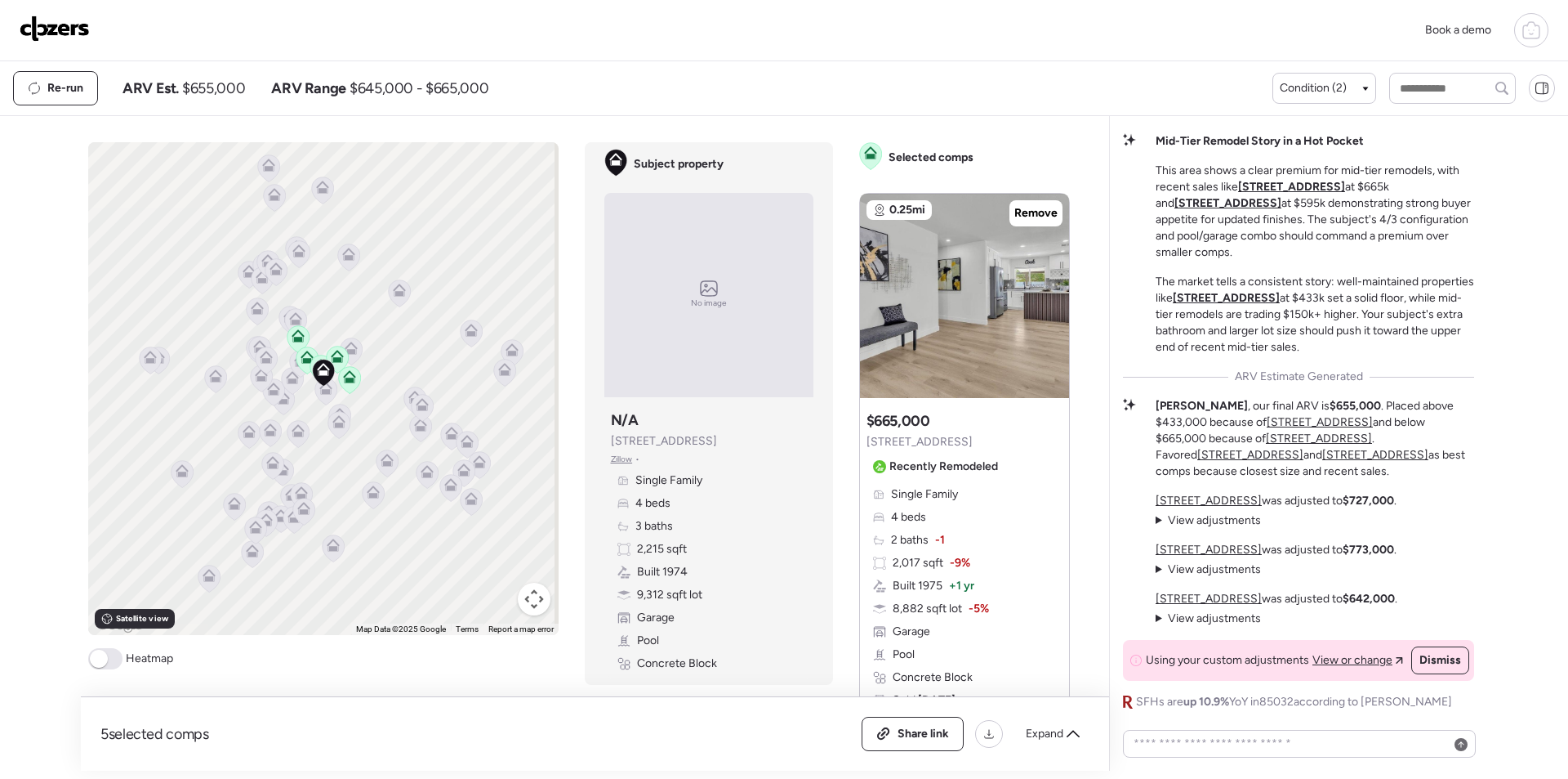
click at [62, 39] on img at bounding box center [54, 28] width 70 height 26
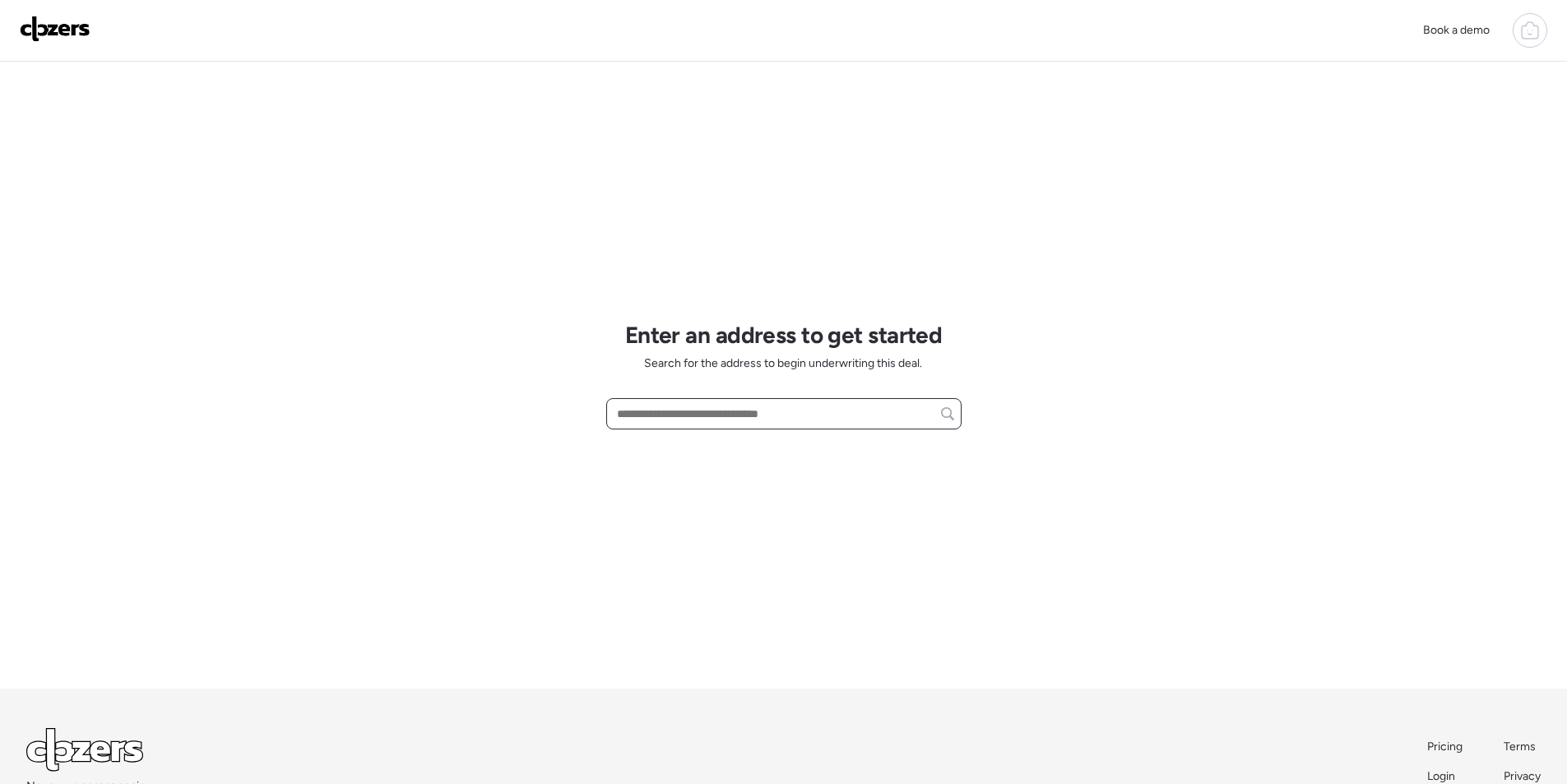
click at [689, 405] on input "text" at bounding box center [784, 413] width 340 height 23
paste input "**********"
click at [702, 447] on span "1411 E Hoover Ave, Phoenix, AZ, 85006" at bounding box center [712, 444] width 199 height 16
type input "**********"
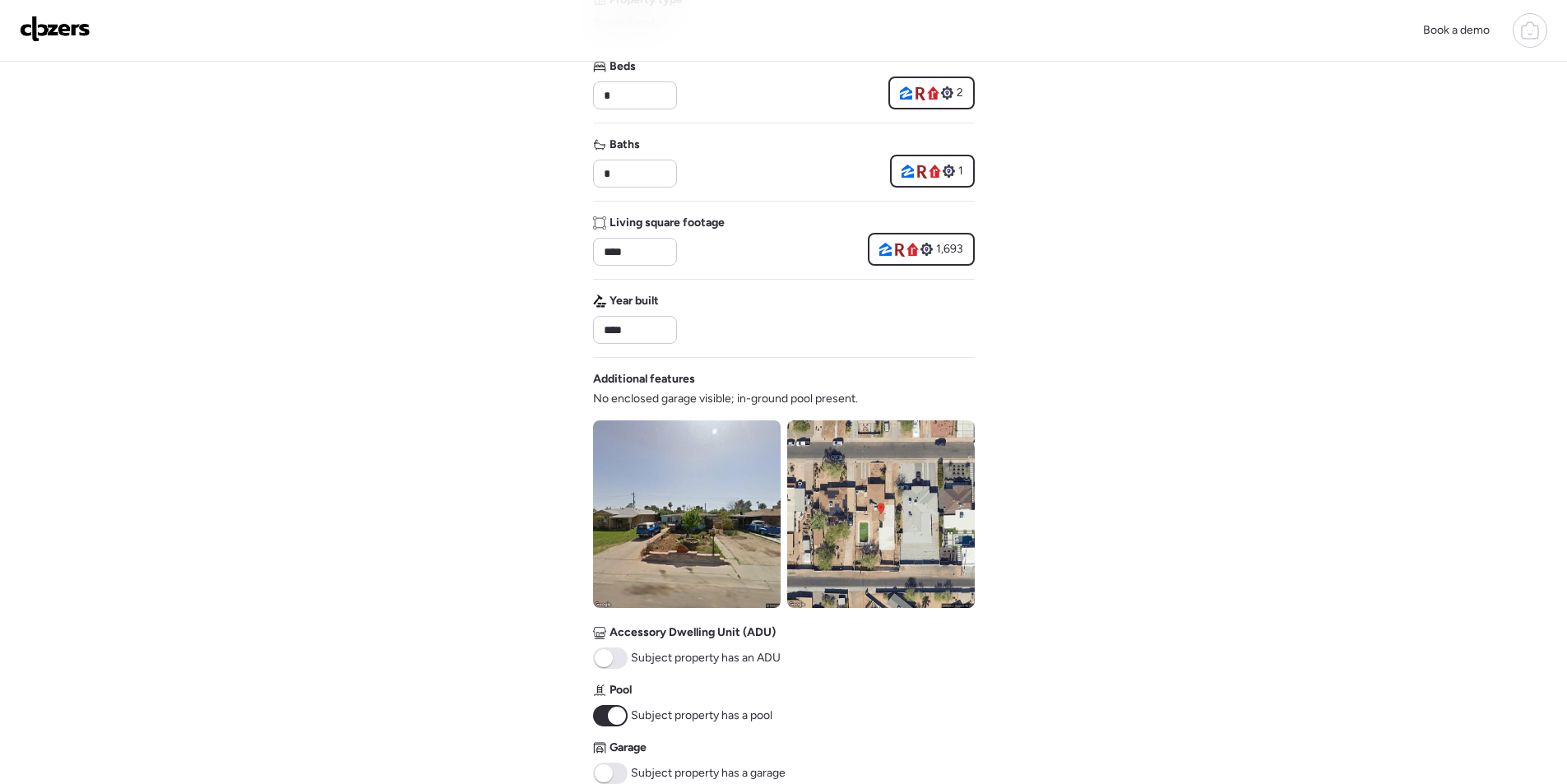
scroll to position [329, 0]
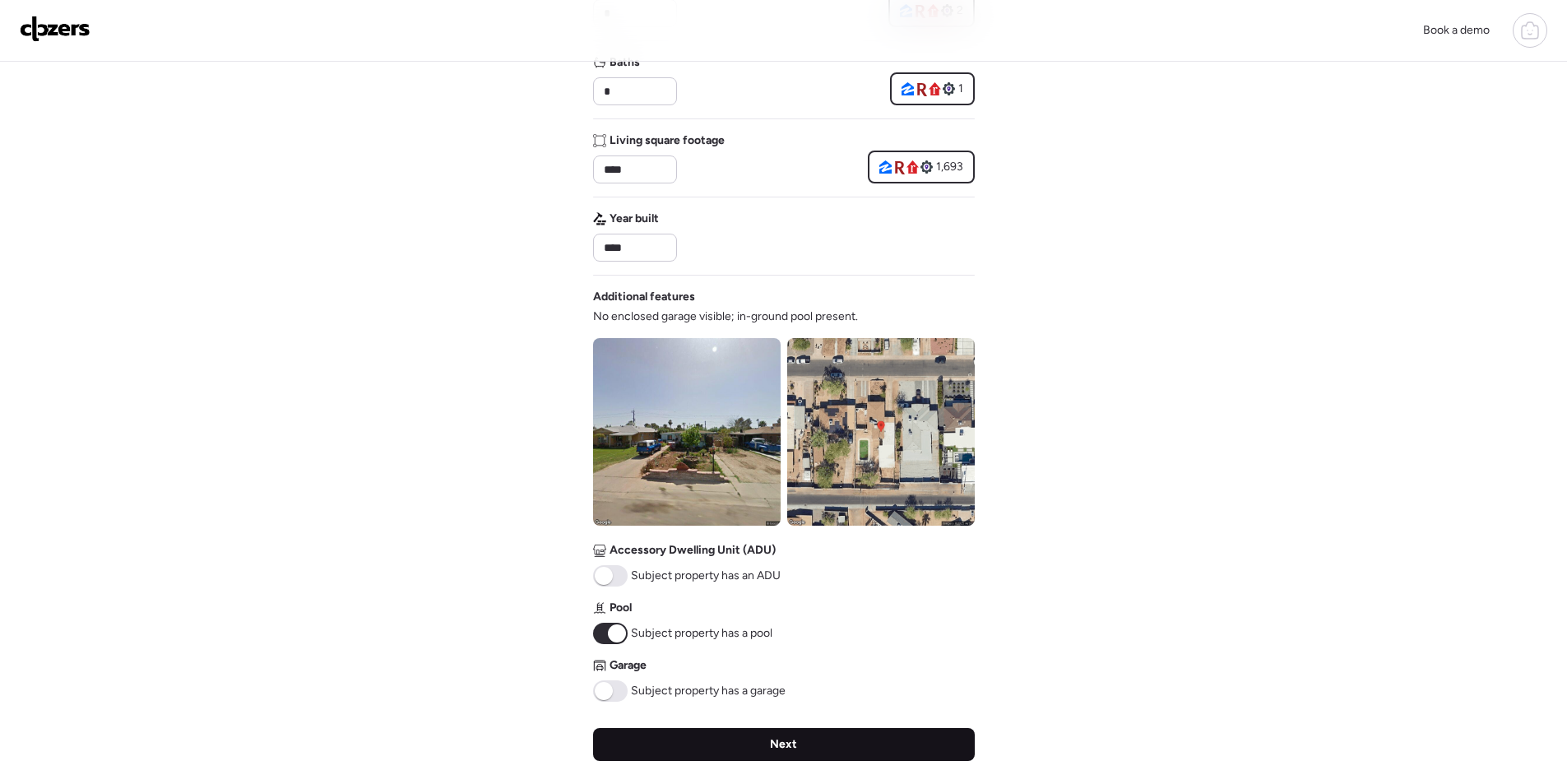
click at [778, 740] on span "Next" at bounding box center [784, 743] width 27 height 16
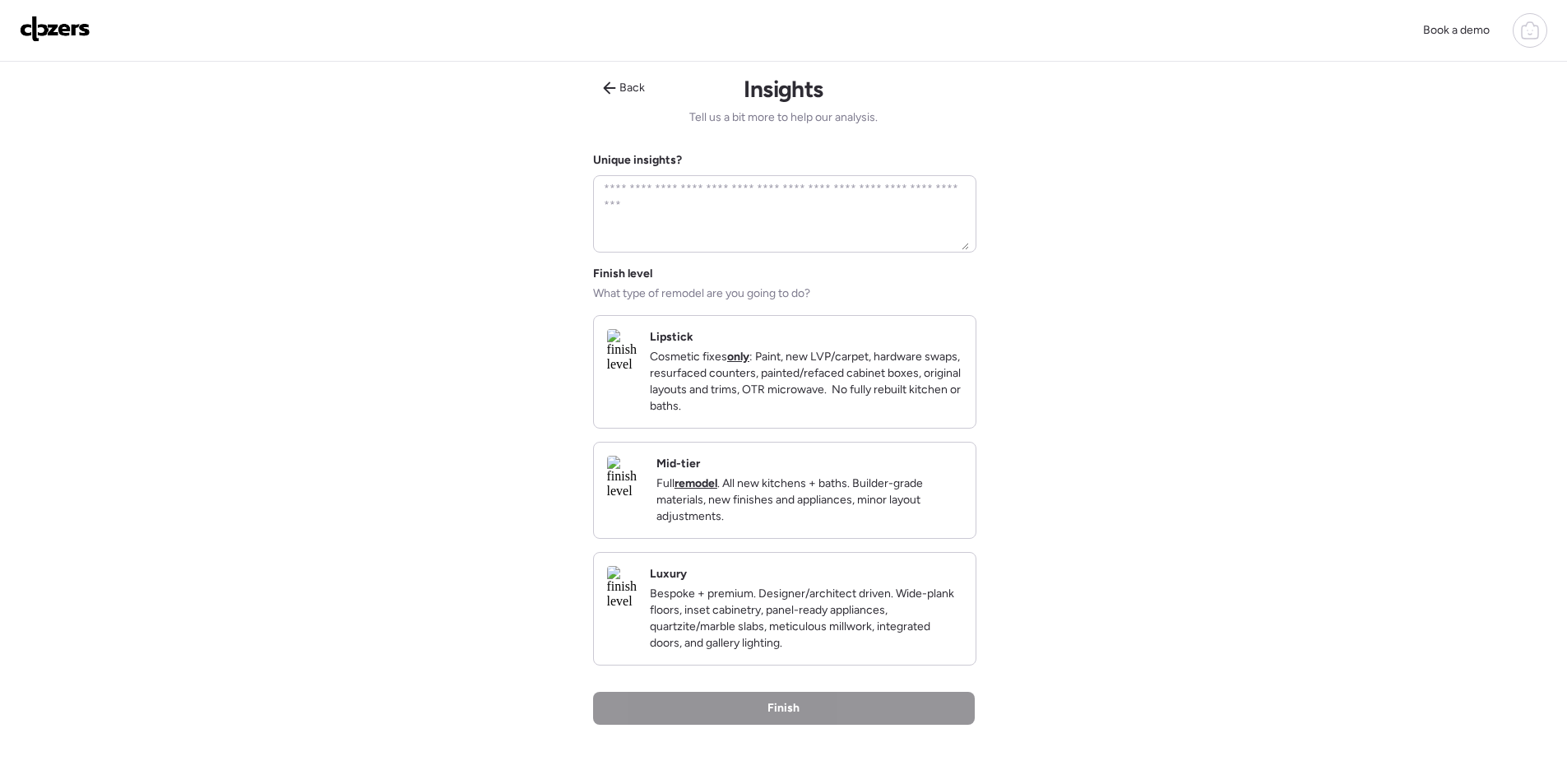
click at [862, 524] on p "Full remodel . All new kitchens + baths. Builder-grade materials, new finishes …" at bounding box center [809, 500] width 306 height 49
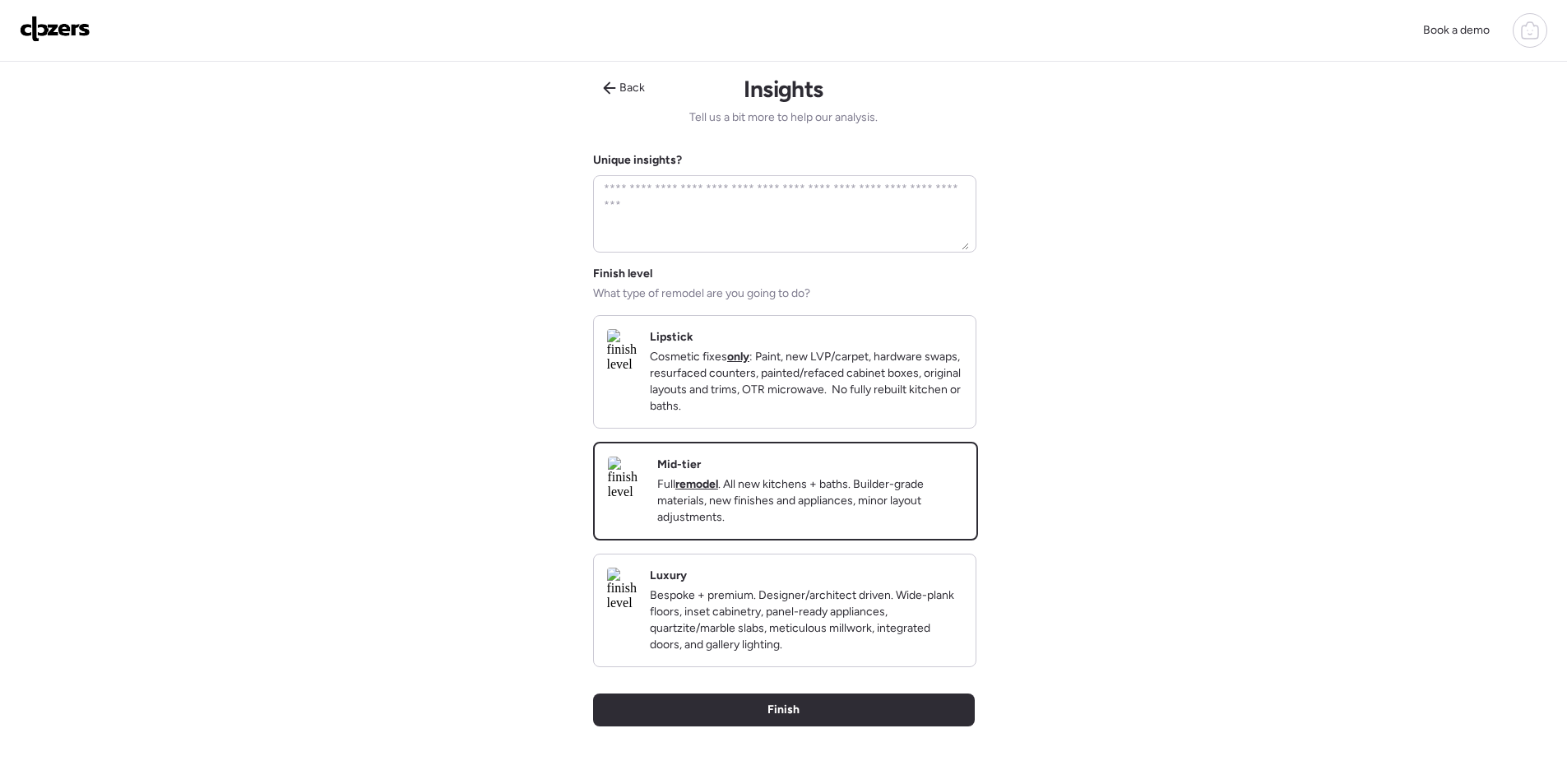
click at [823, 718] on div "Back Insights Tell us a bit more to help our analysis. Unique insights? Finish …" at bounding box center [784, 443] width 382 height 763
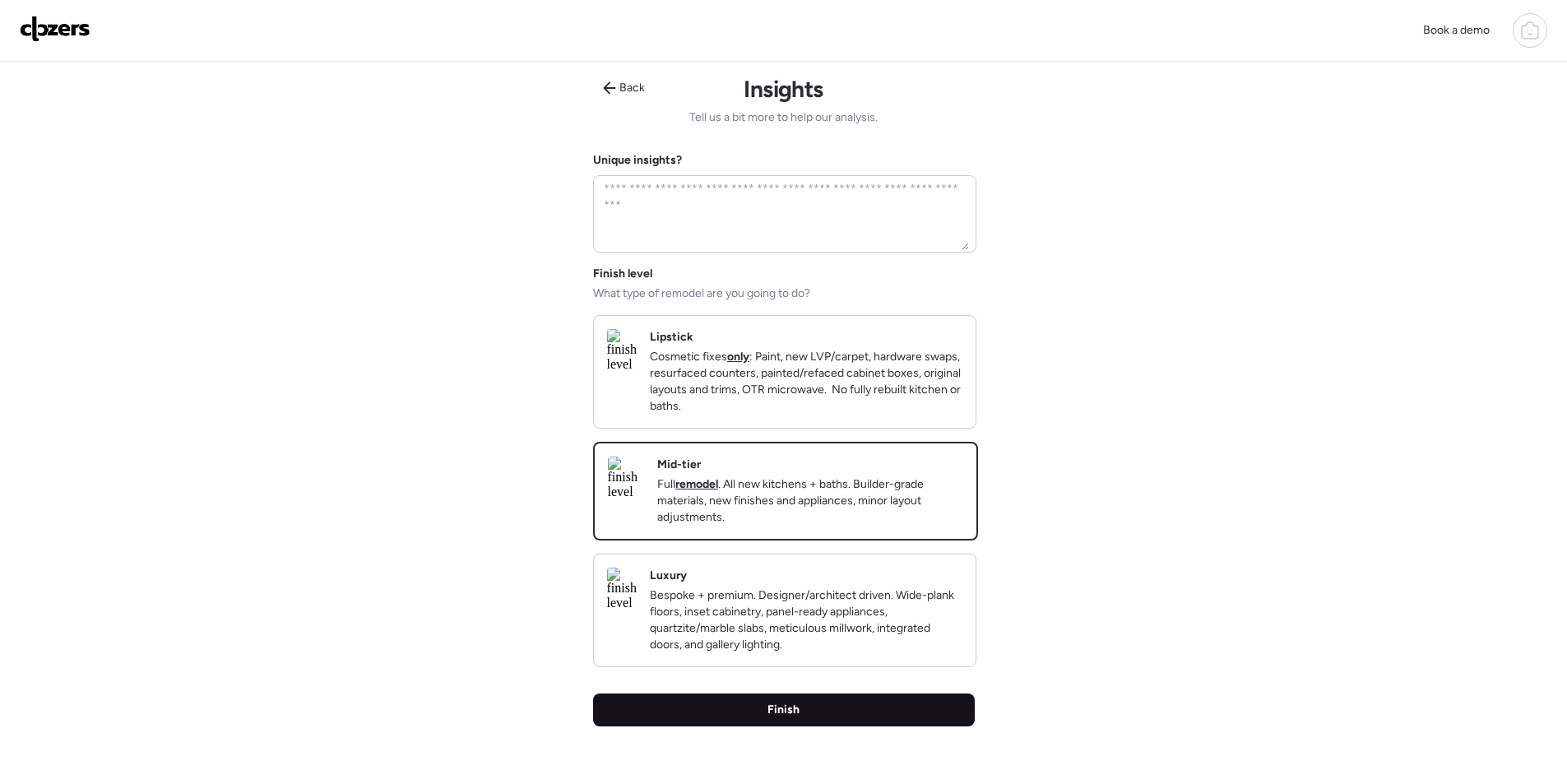
click at [813, 726] on div "Finish" at bounding box center [784, 709] width 382 height 33
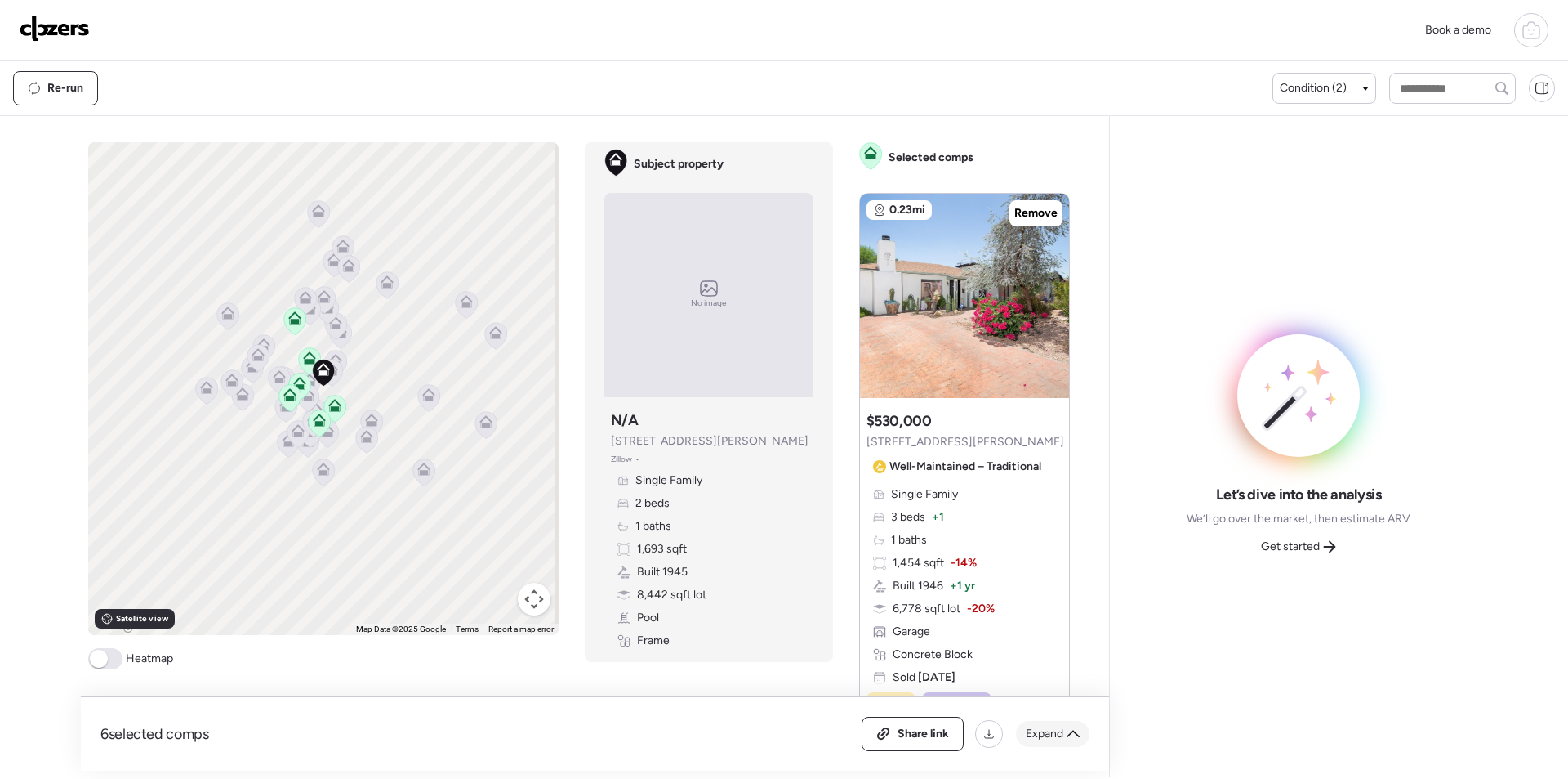
click at [1067, 739] on icon at bounding box center [1073, 734] width 13 height 13
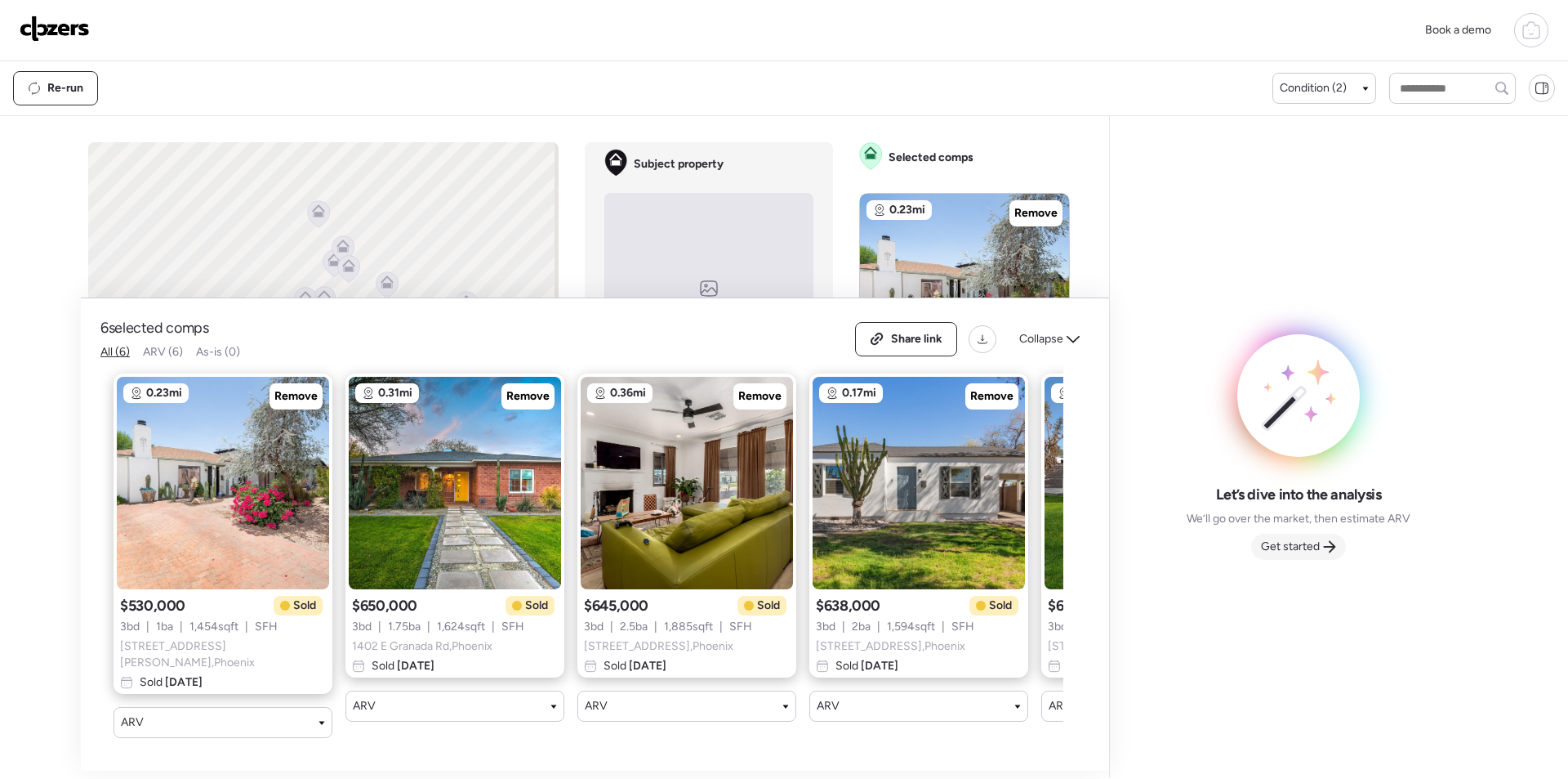
click at [1289, 536] on div "Get started" at bounding box center [1298, 546] width 94 height 26
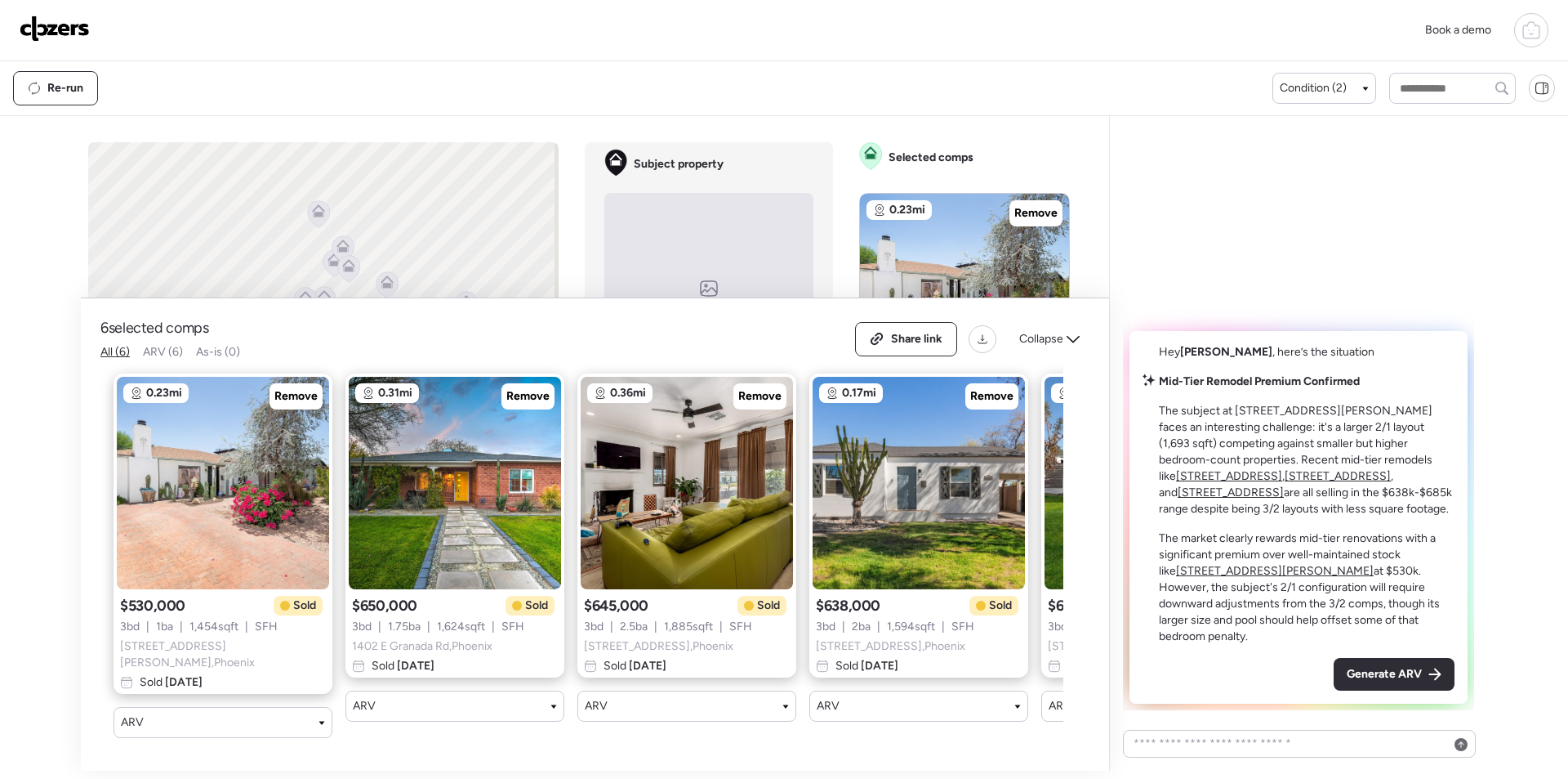
click at [1362, 683] on div "Generate ARV" at bounding box center [1394, 674] width 120 height 33
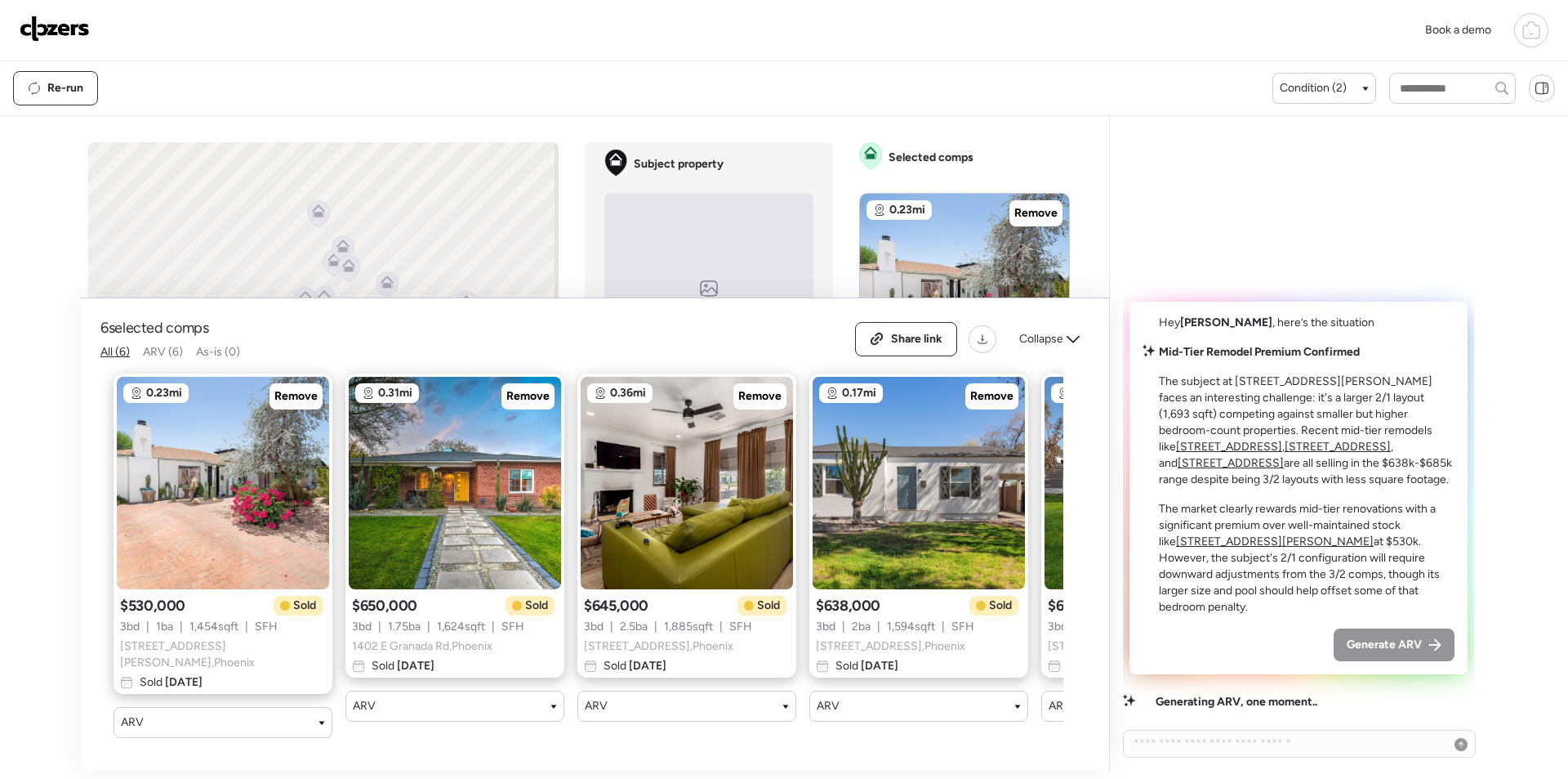
click at [308, 93] on div "Re-run" at bounding box center [643, 88] width 1260 height 35
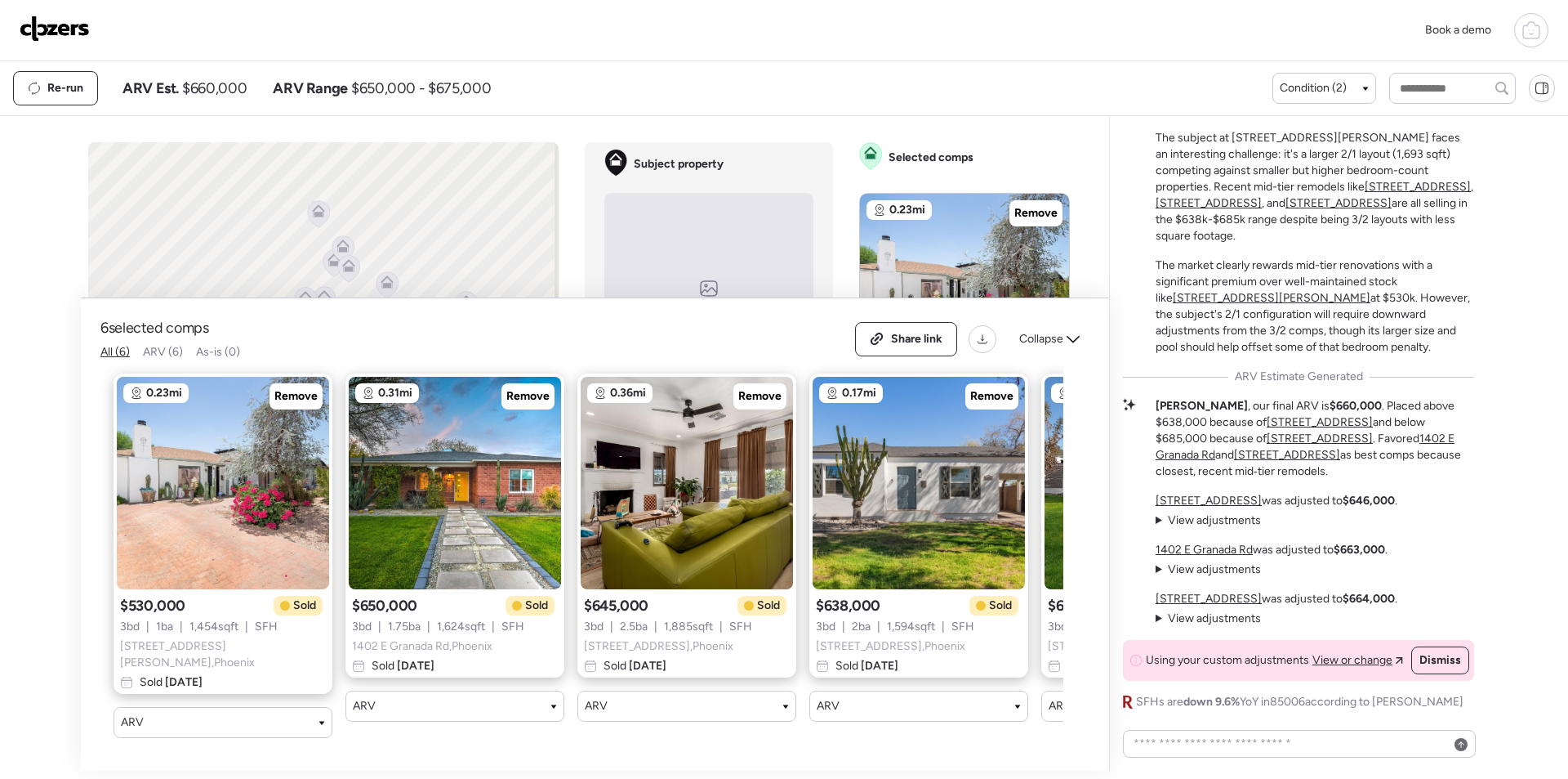
click at [215, 89] on span "$660,000" at bounding box center [214, 88] width 65 height 19
copy span "660,000"
click at [927, 333] on div "Share link" at bounding box center [906, 339] width 100 height 33
click at [68, 23] on img at bounding box center [54, 28] width 70 height 26
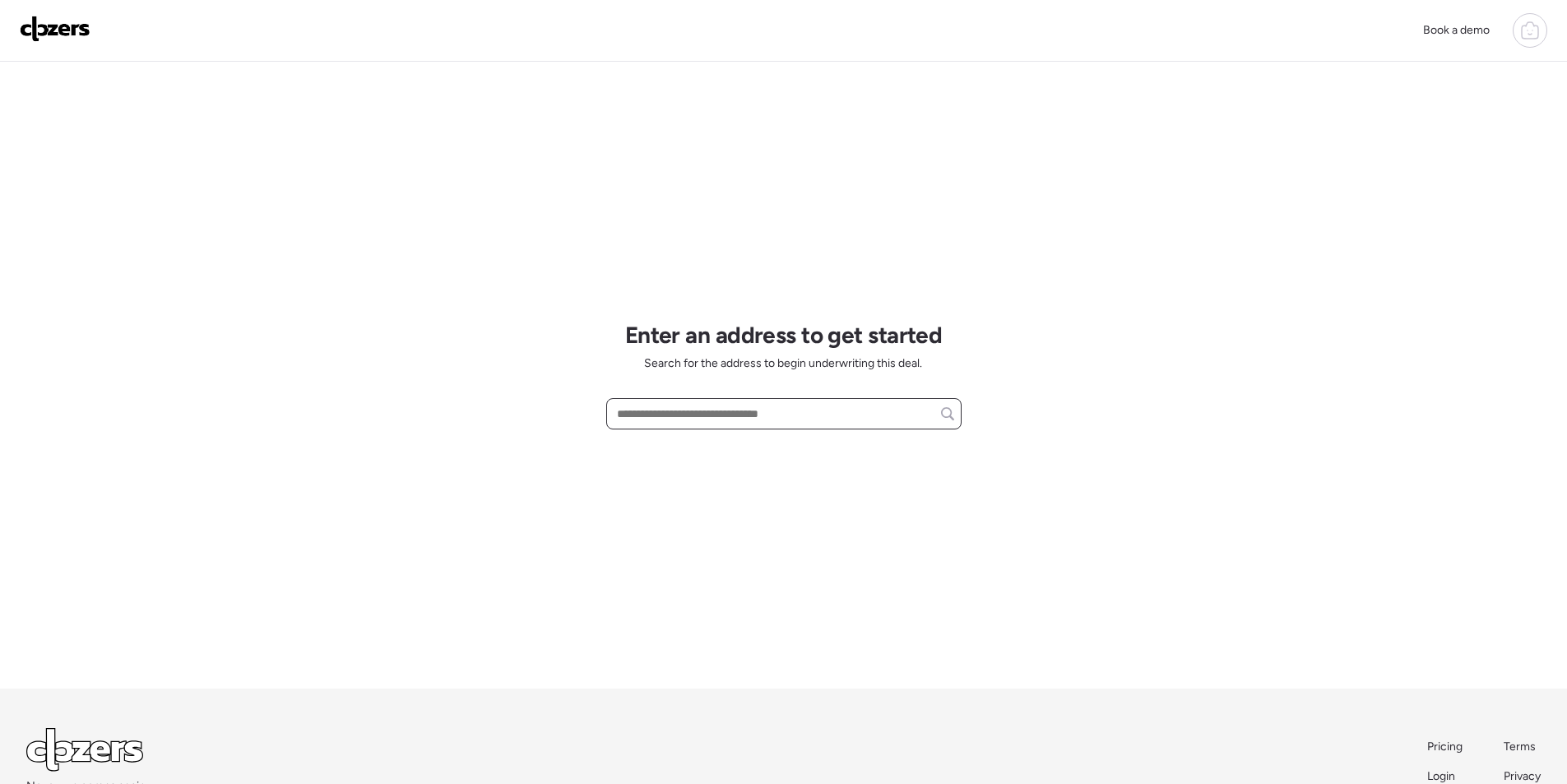
click at [741, 418] on input "text" at bounding box center [784, 413] width 340 height 23
paste input "**********"
click at [699, 445] on span "[STREET_ADDRESS]" at bounding box center [666, 444] width 107 height 16
type input "**********"
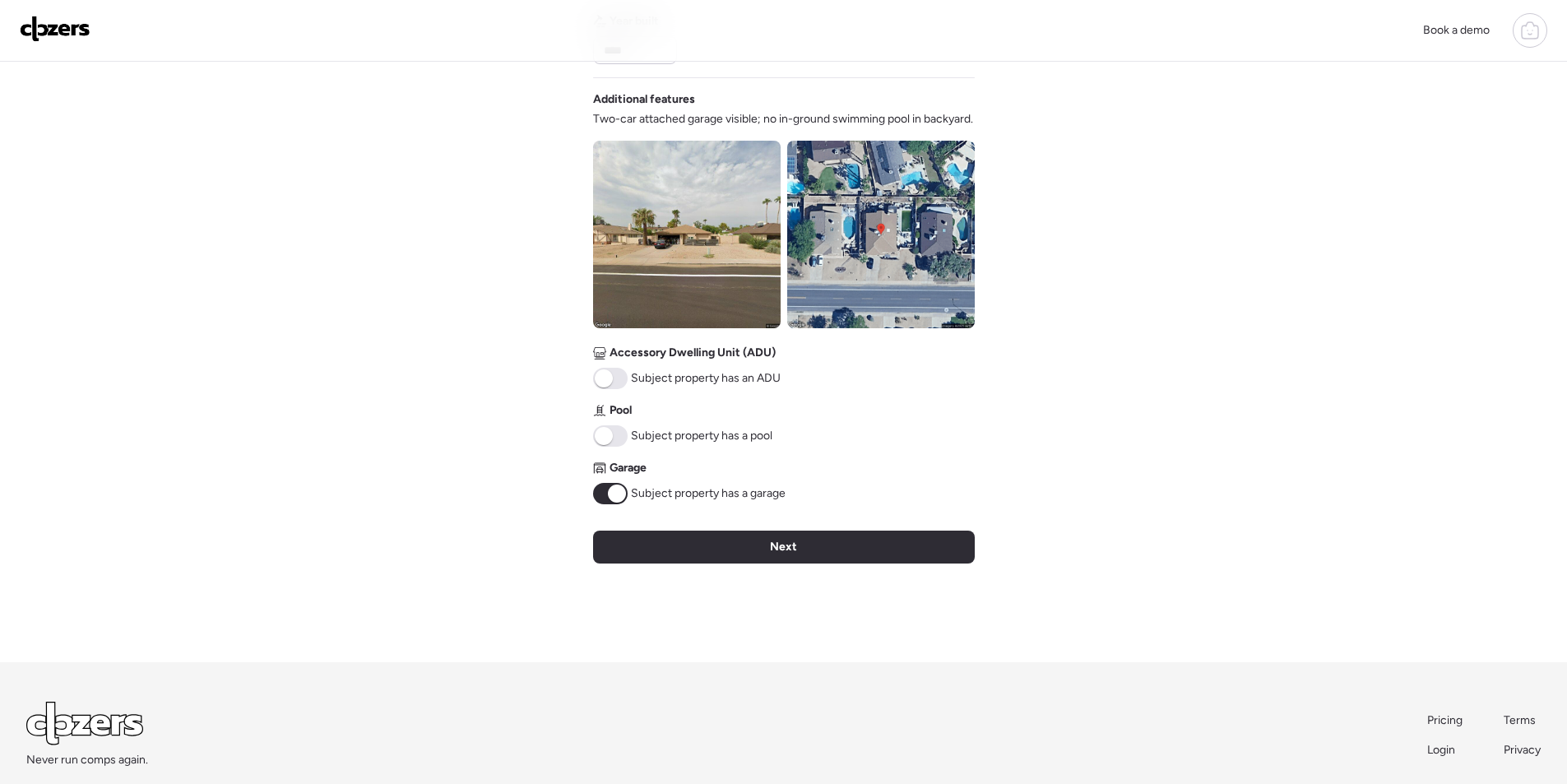
scroll to position [361, 0]
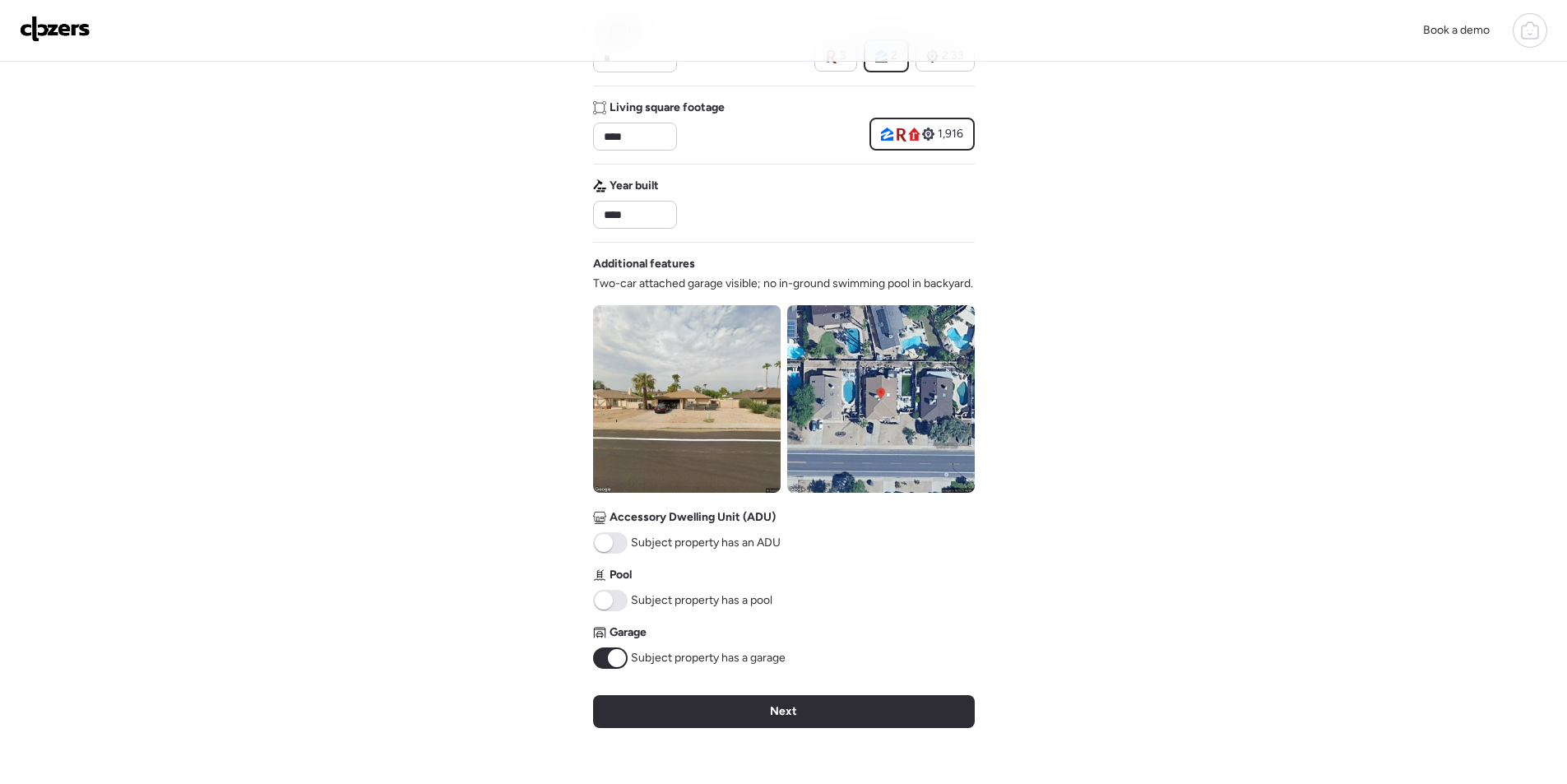
click at [879, 431] on img at bounding box center [881, 399] width 188 height 188
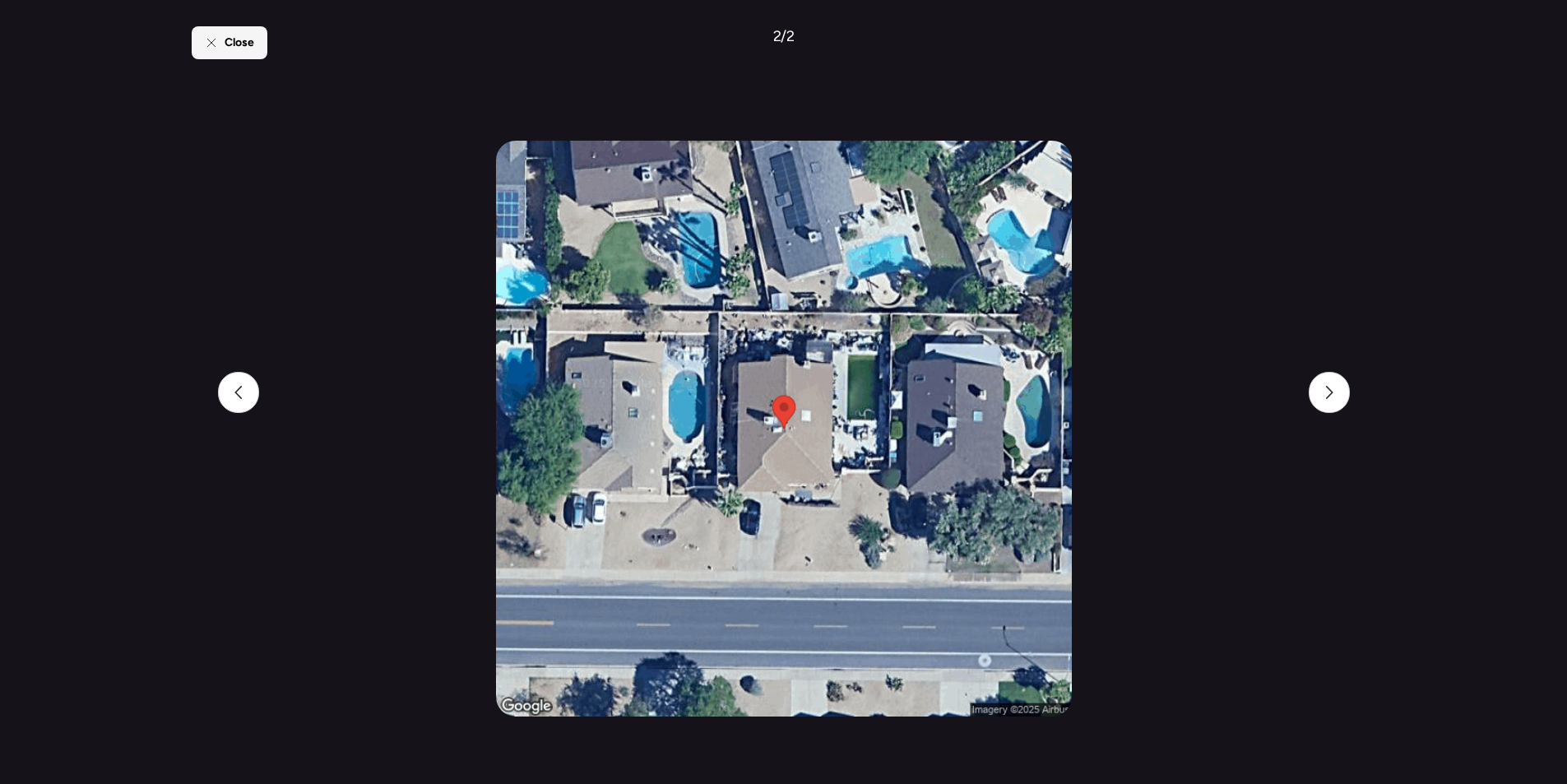
click at [249, 48] on span "Close" at bounding box center [239, 42] width 30 height 16
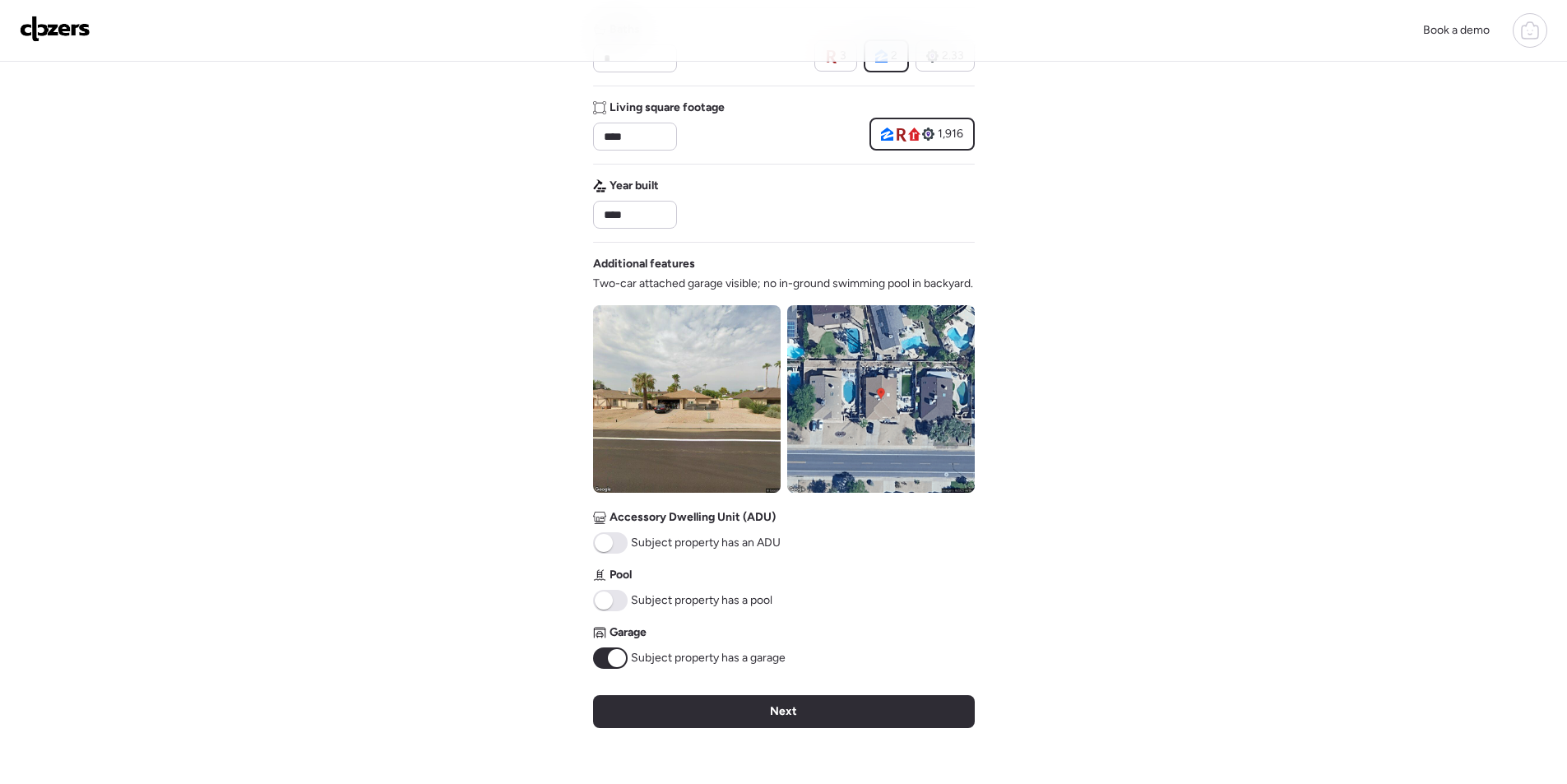
click at [607, 607] on span at bounding box center [604, 600] width 18 height 18
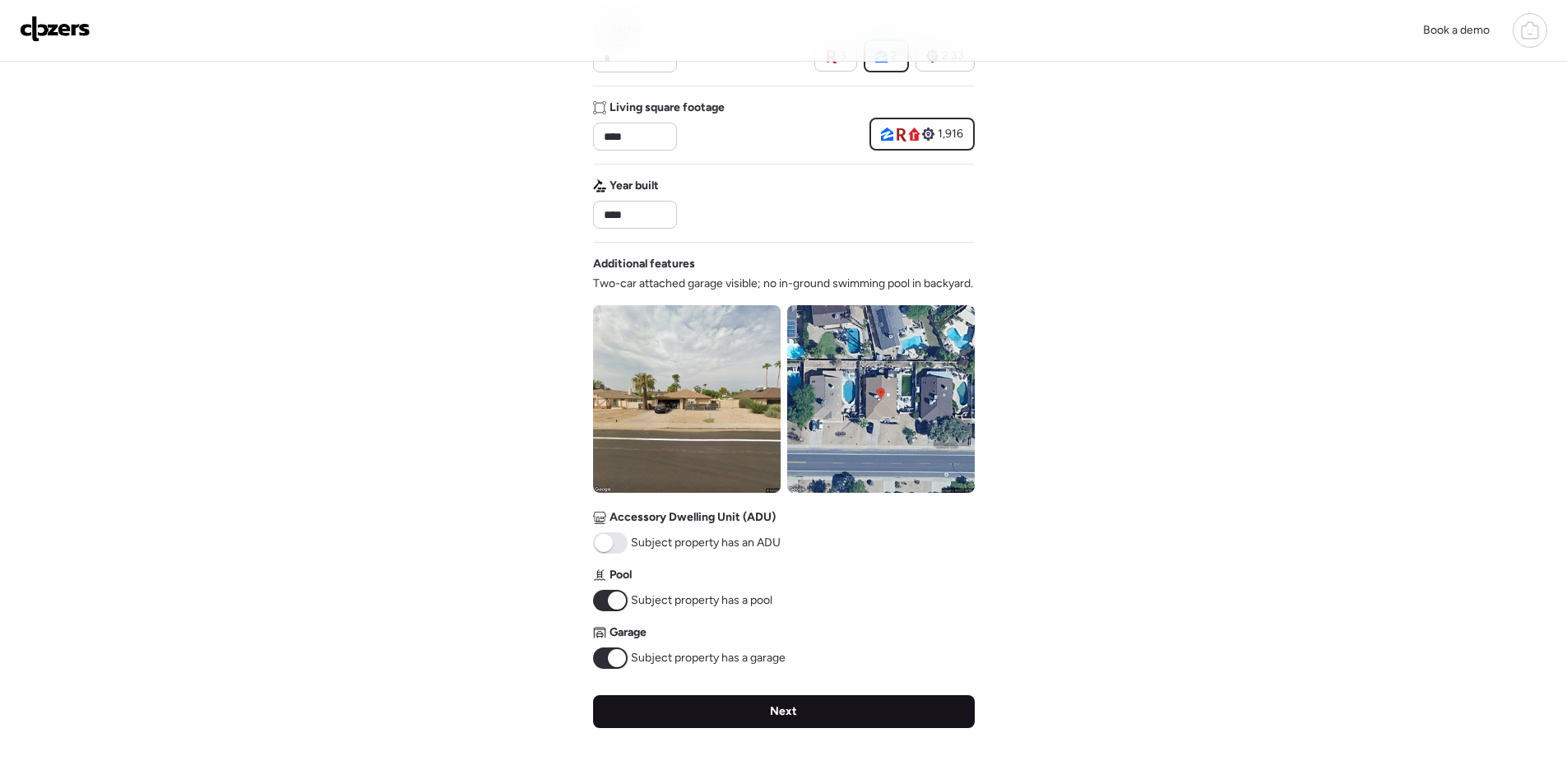
click at [693, 709] on div "Next" at bounding box center [784, 711] width 382 height 33
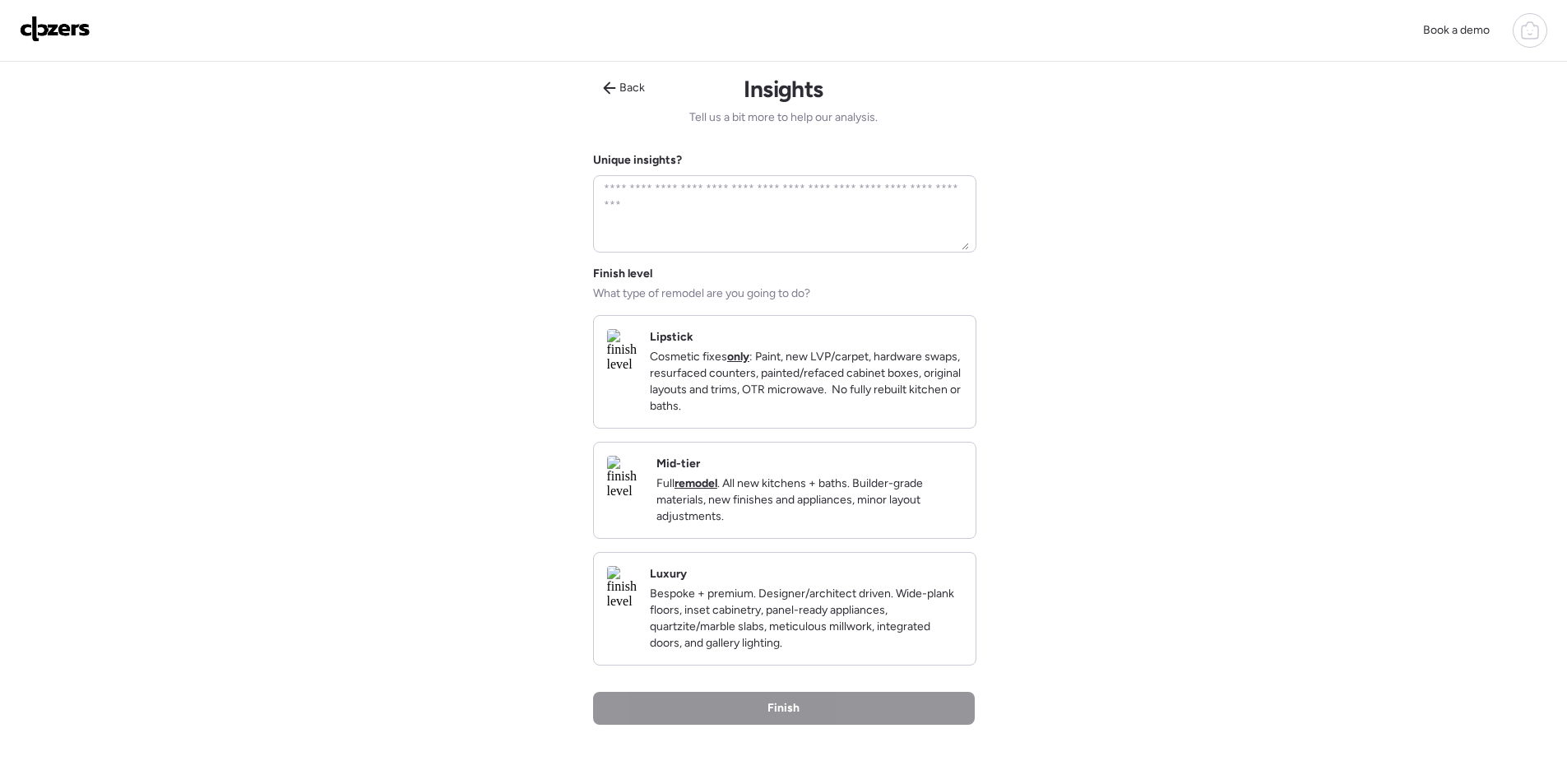
click at [778, 538] on div "Mid-tier Full remodel . All new kitchens + baths. Builder-grade materials, new …" at bounding box center [785, 490] width 382 height 95
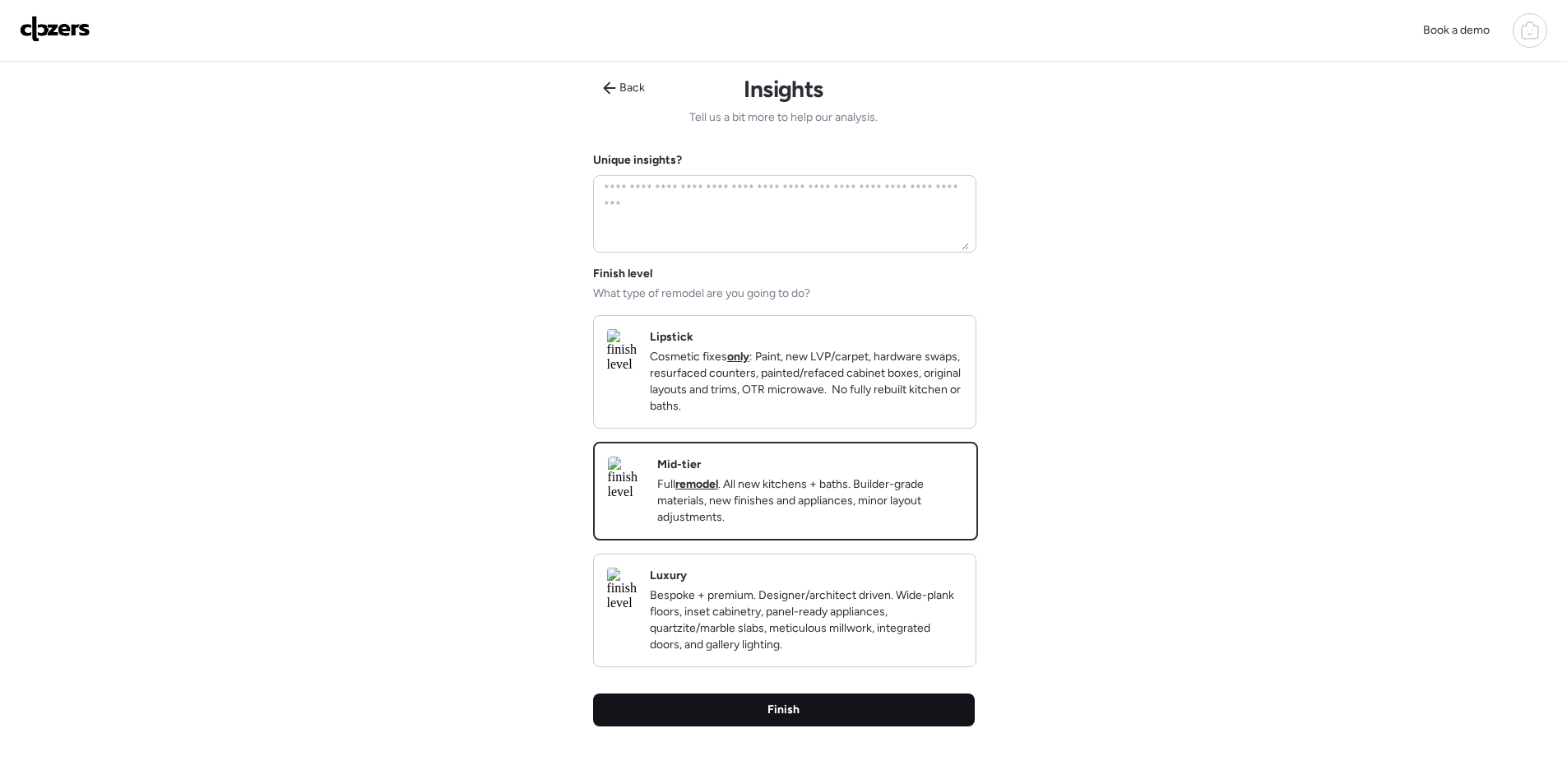
click at [743, 724] on div "Finish" at bounding box center [784, 709] width 382 height 33
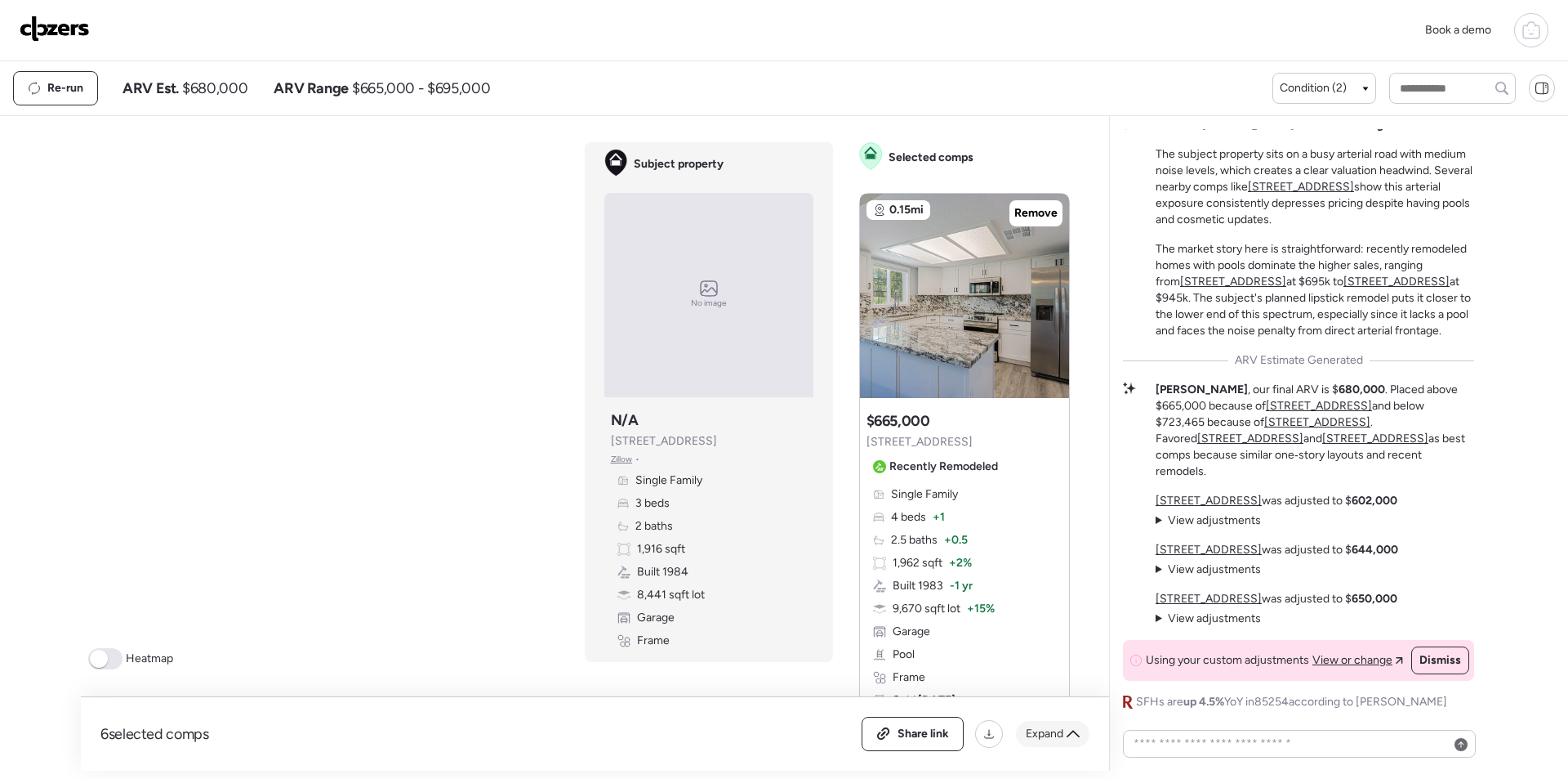
click at [1057, 728] on span "Expand" at bounding box center [1044, 733] width 38 height 16
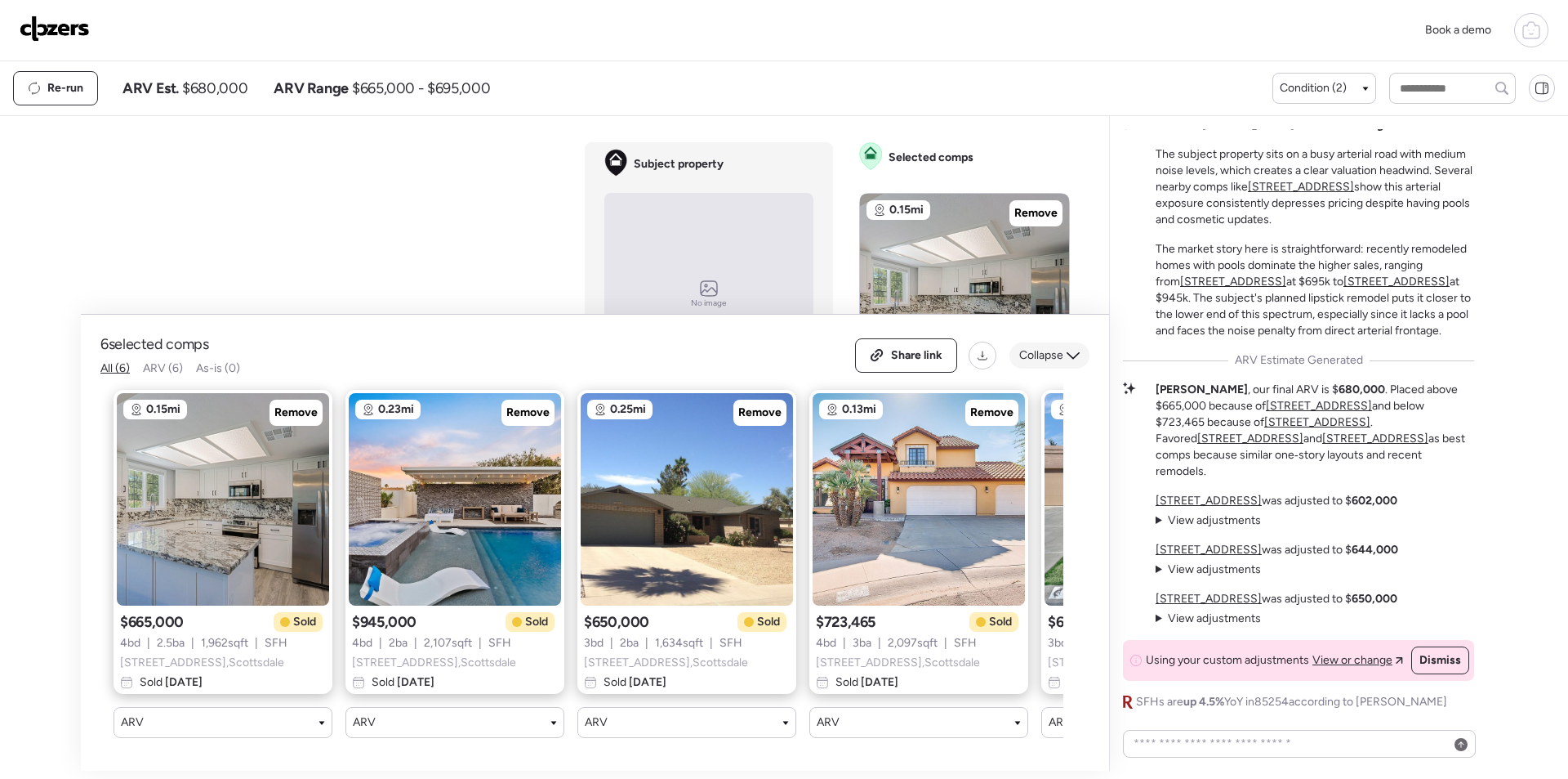
click at [1037, 349] on span "Collapse" at bounding box center [1041, 355] width 44 height 16
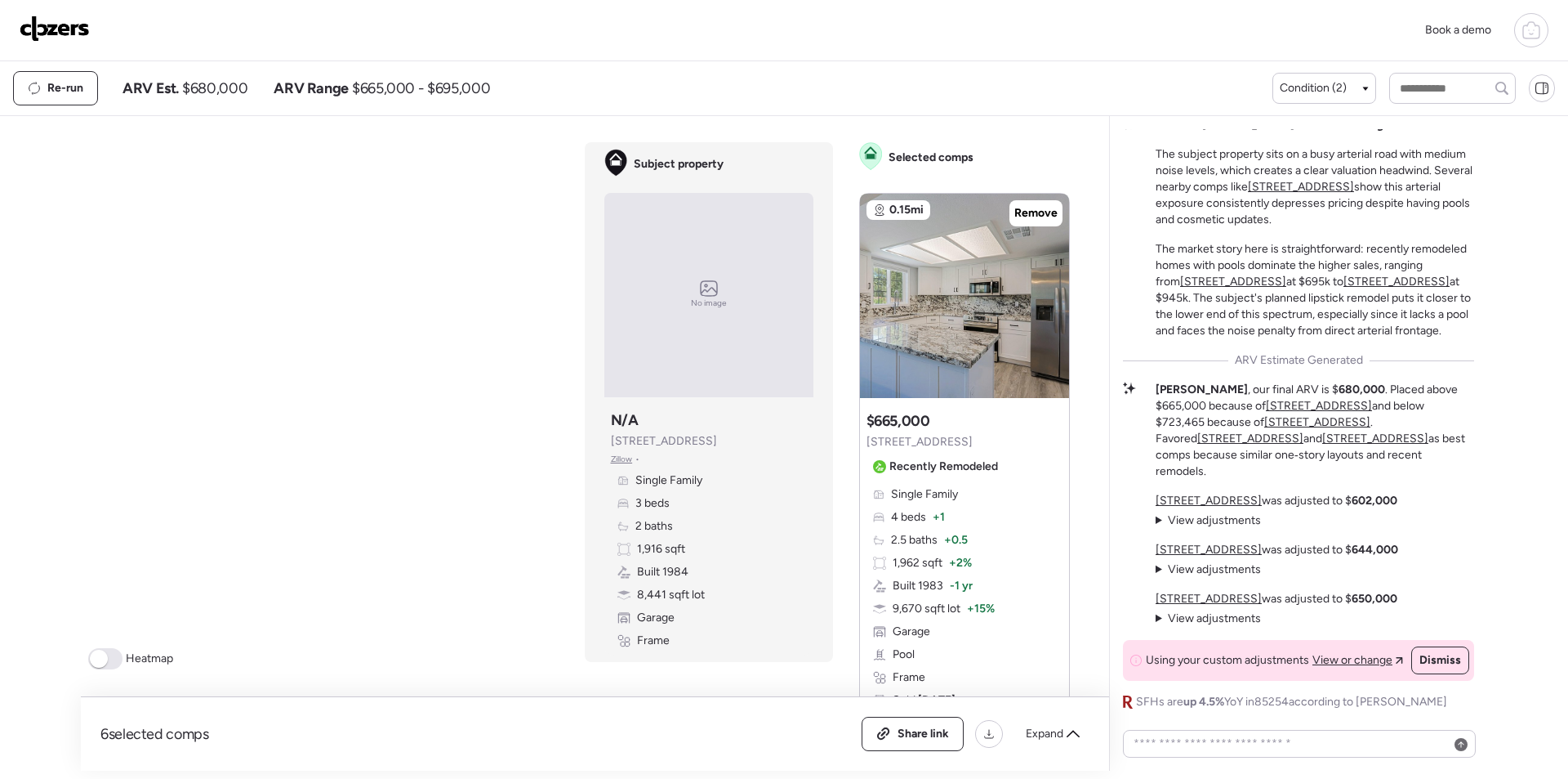
click at [220, 94] on span "$680,000" at bounding box center [215, 88] width 66 height 19
click at [220, 93] on span "$680,000" at bounding box center [215, 88] width 66 height 19
click at [209, 111] on div "Re-run ARV Est. $680,000 ARV Range $665,000 - $695,000 Condition (2)" at bounding box center [784, 89] width 1568 height 54
click at [221, 94] on span "$680,000" at bounding box center [215, 88] width 66 height 19
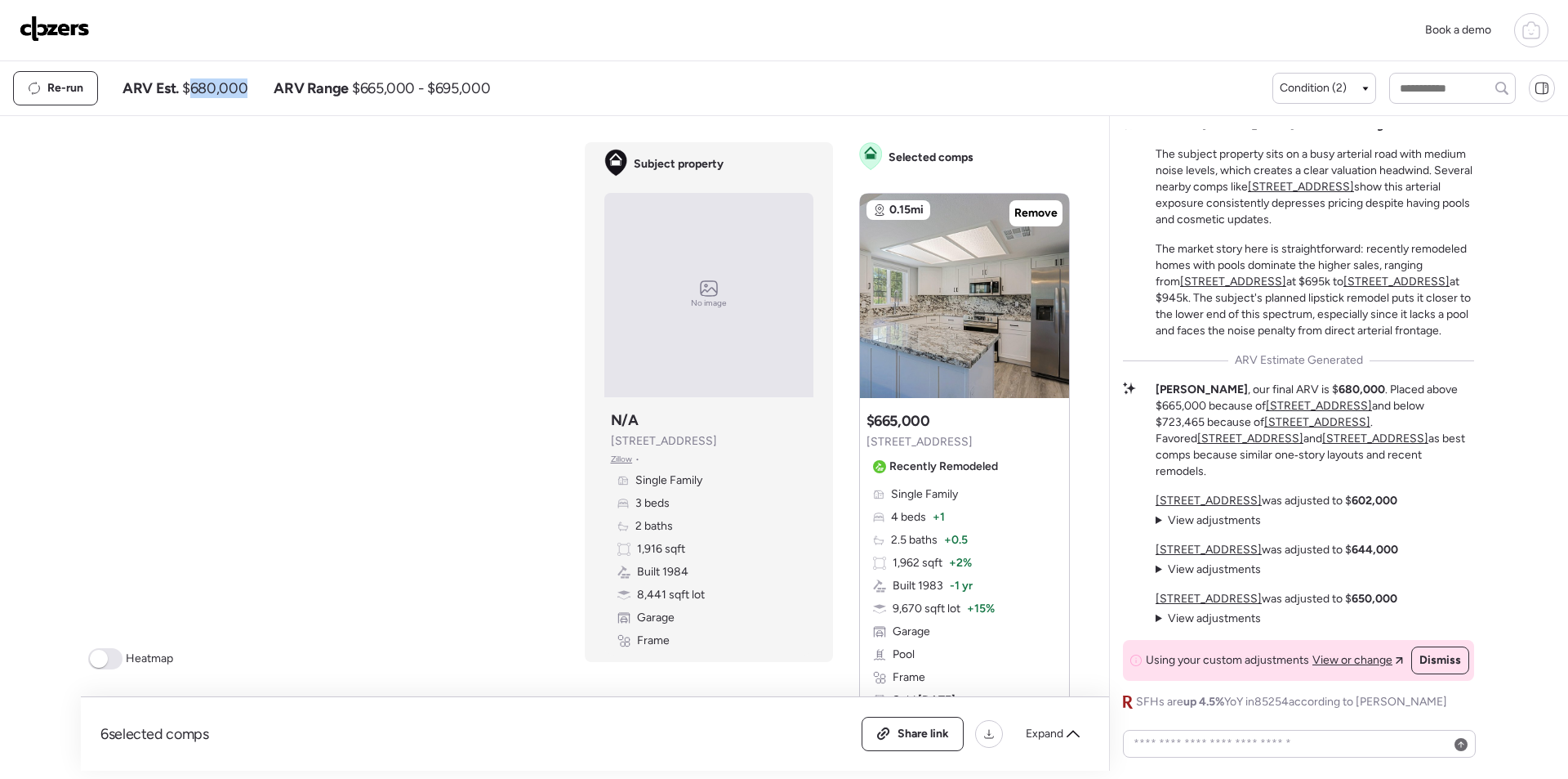
click at [222, 94] on span "$680,000" at bounding box center [215, 88] width 66 height 19
copy span "680,000"
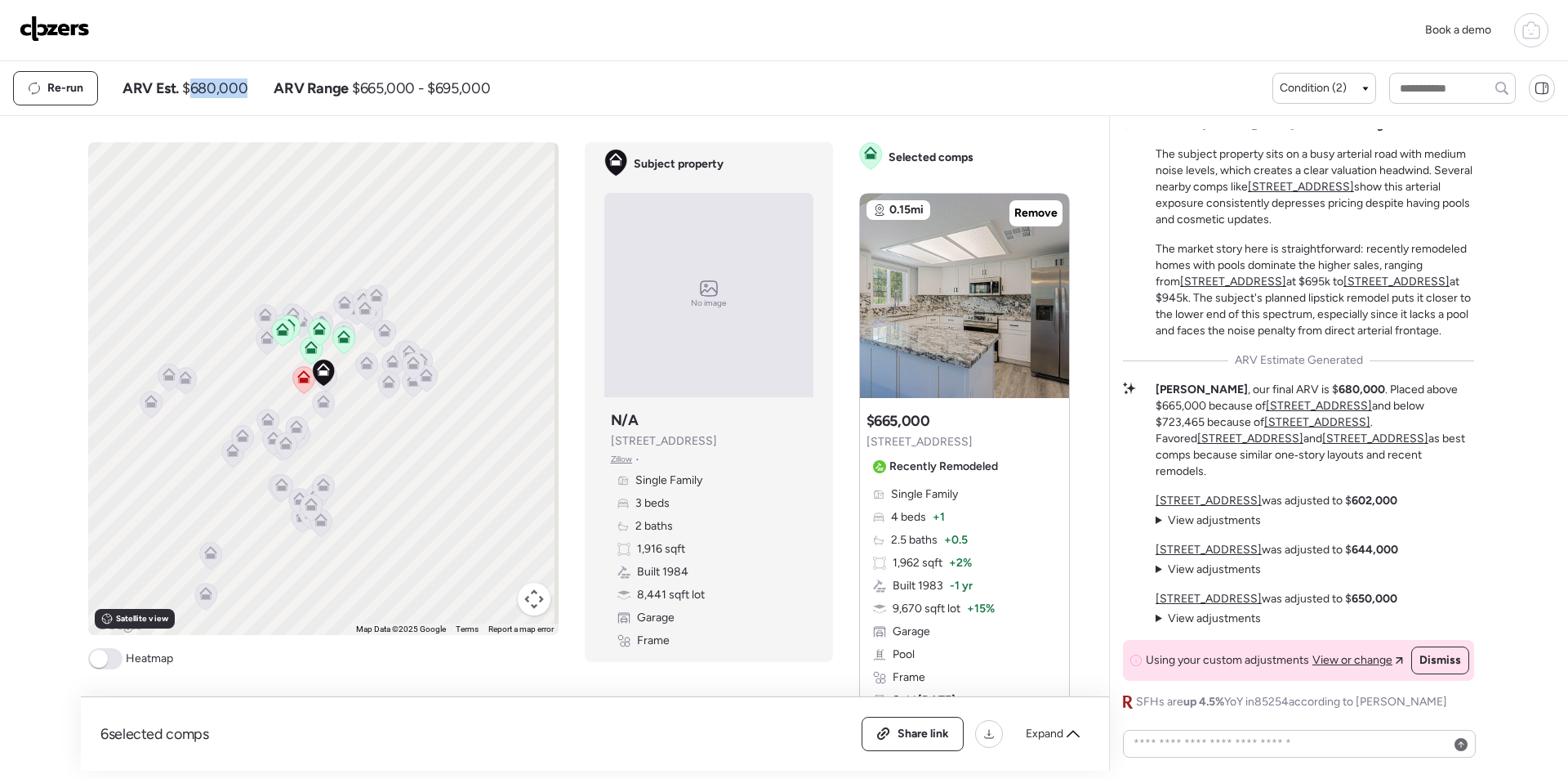
click at [67, 29] on img at bounding box center [54, 28] width 70 height 26
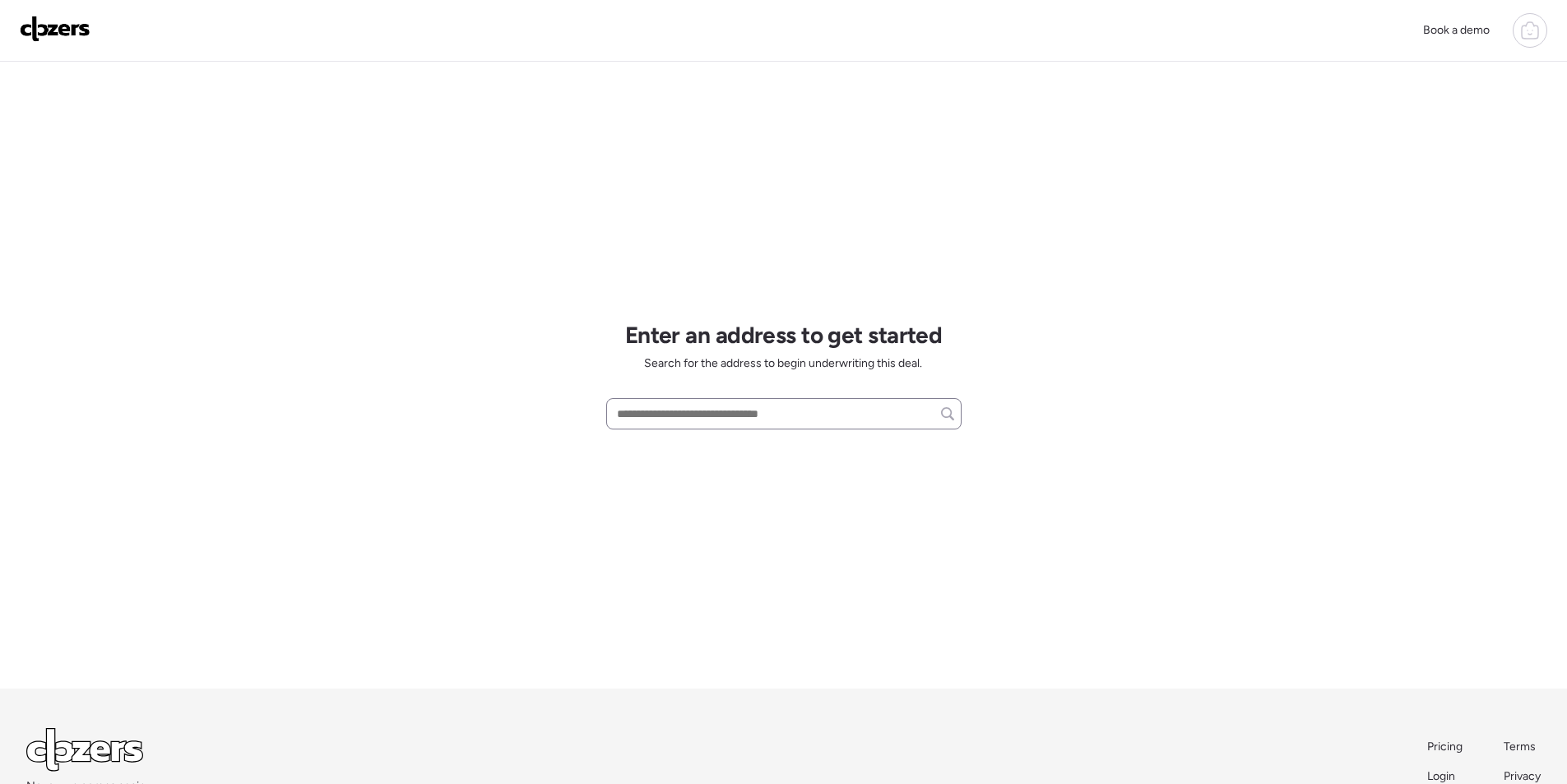
click at [698, 400] on div at bounding box center [784, 413] width 356 height 31
click at [699, 406] on input "text" at bounding box center [784, 413] width 340 height 23
paste input "**********"
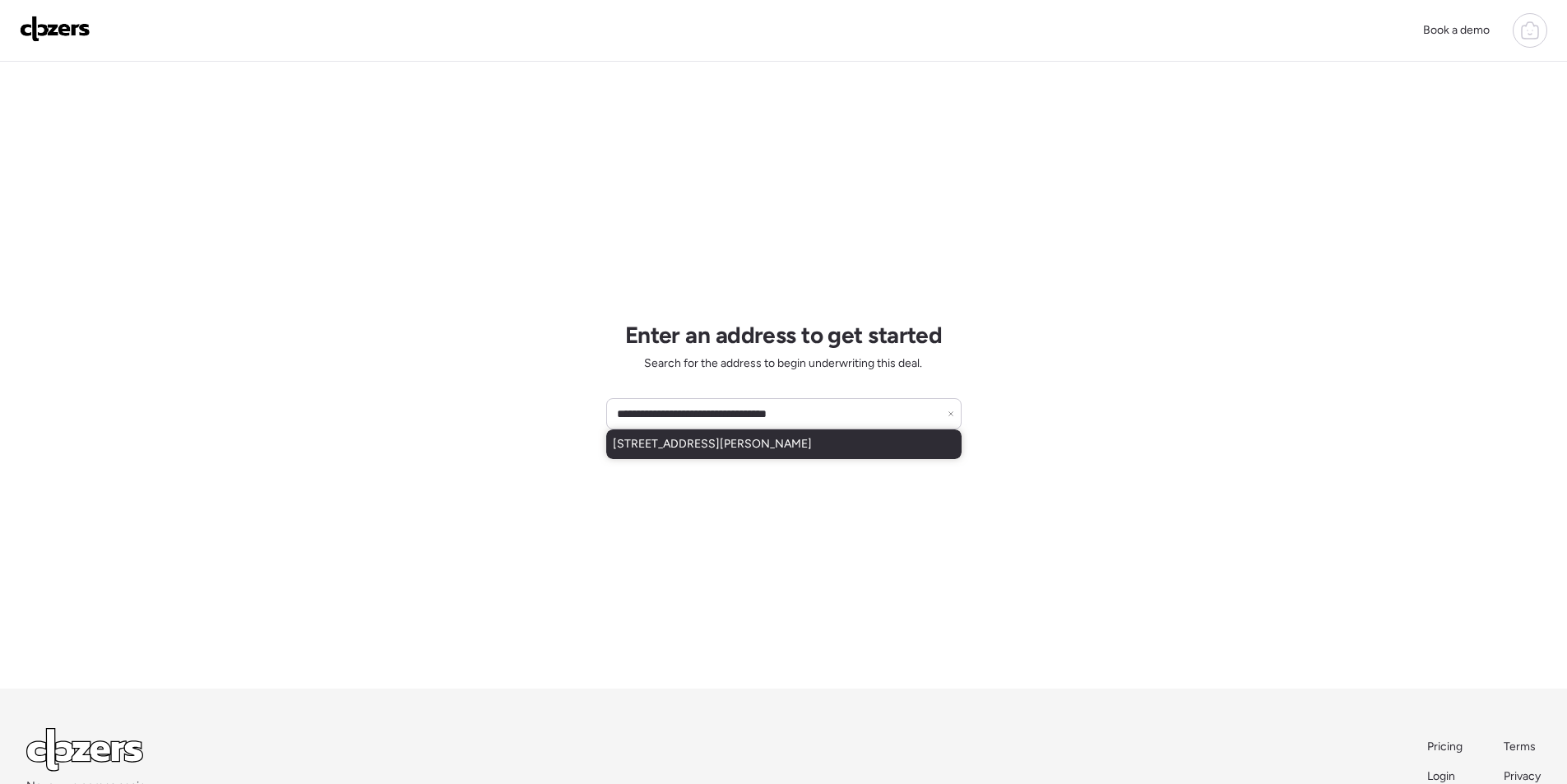
click at [716, 441] on span "11145 W Campbell Ave, Phoenix, AZ, 85037" at bounding box center [712, 444] width 199 height 16
type input "**********"
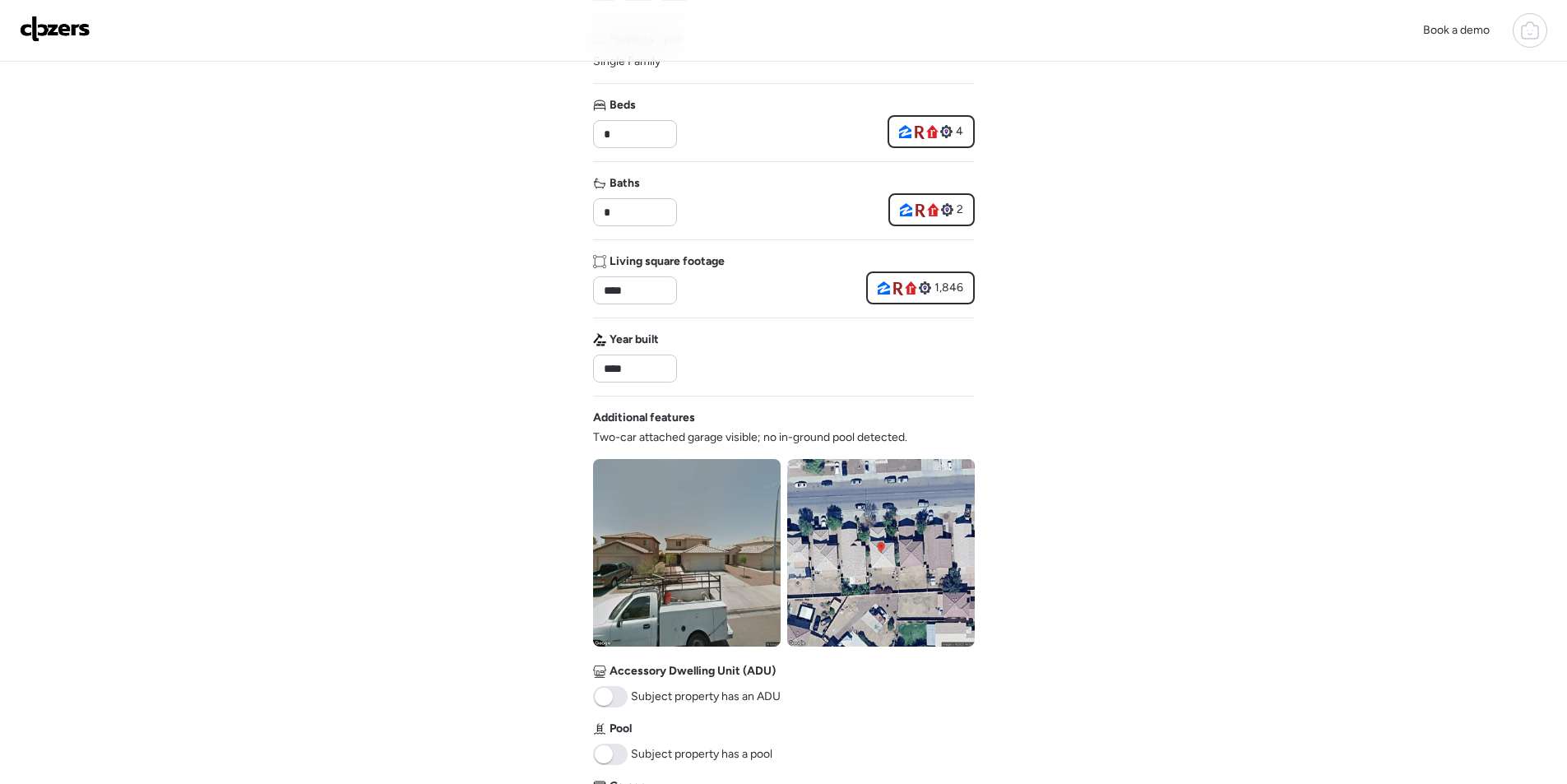
scroll to position [290, 0]
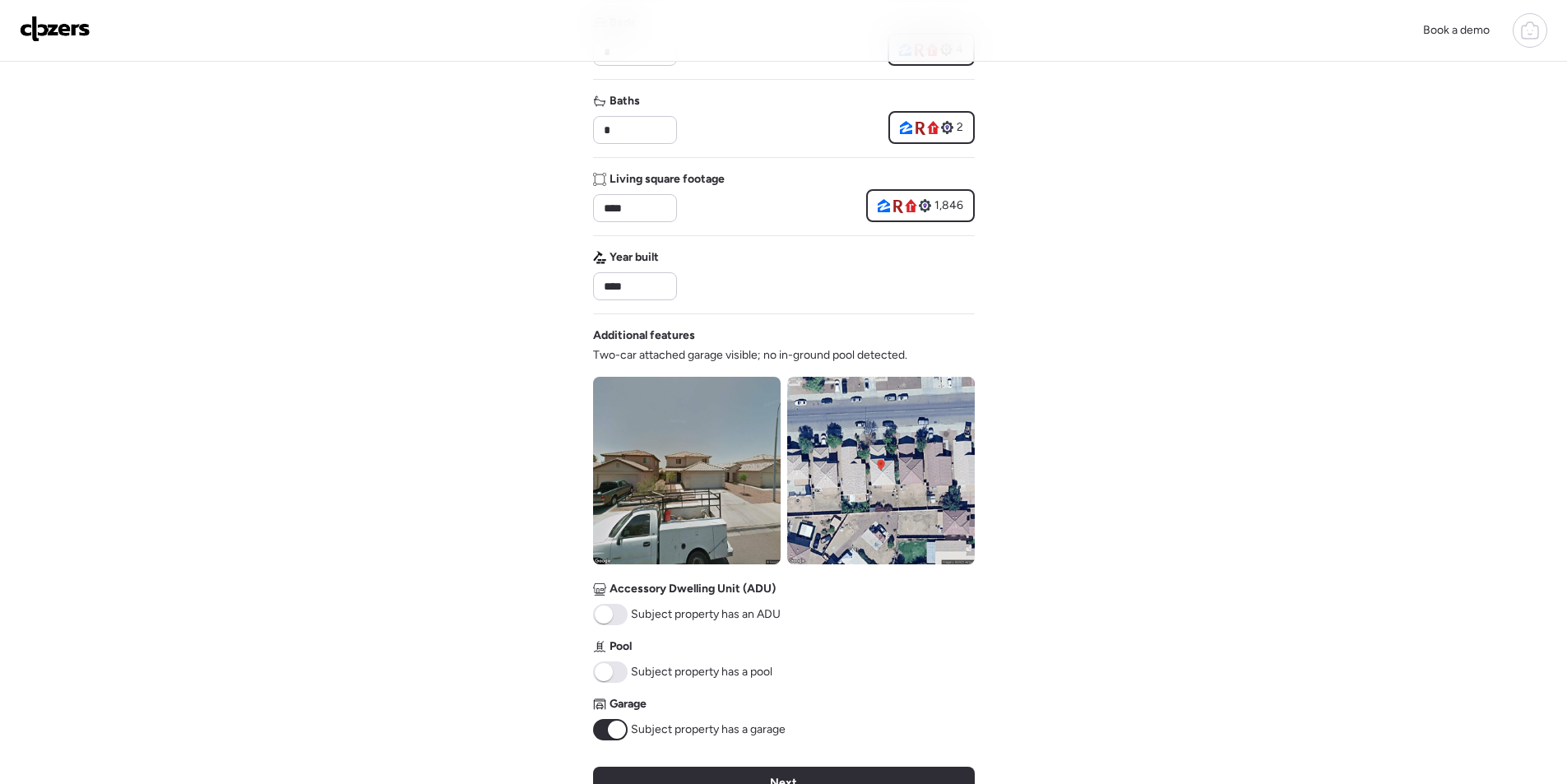
click at [879, 775] on div "Next" at bounding box center [784, 782] width 382 height 33
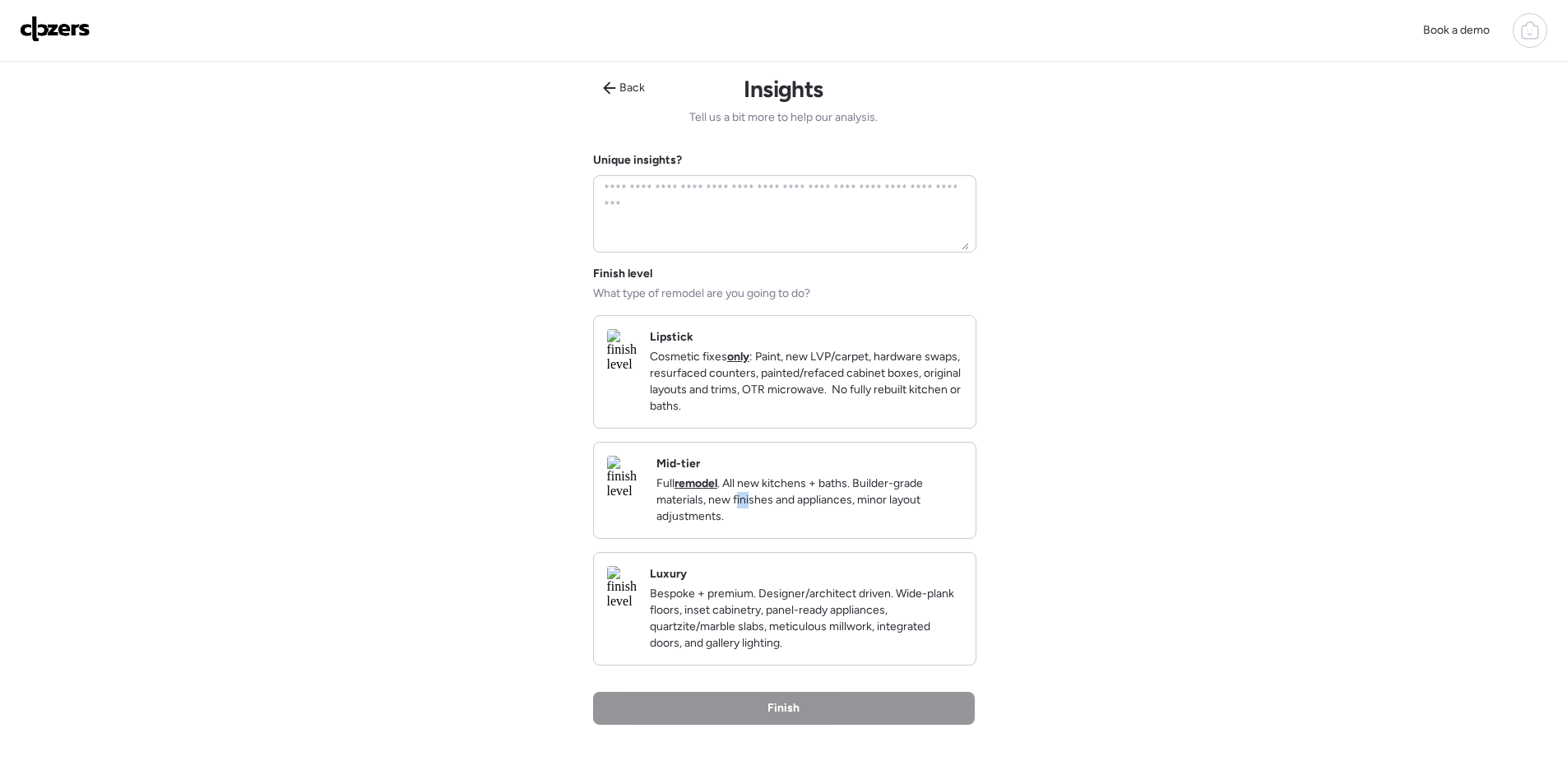
click at [833, 514] on p "Full remodel . All new kitchens + baths. Builder-grade materials, new finishes …" at bounding box center [809, 500] width 306 height 49
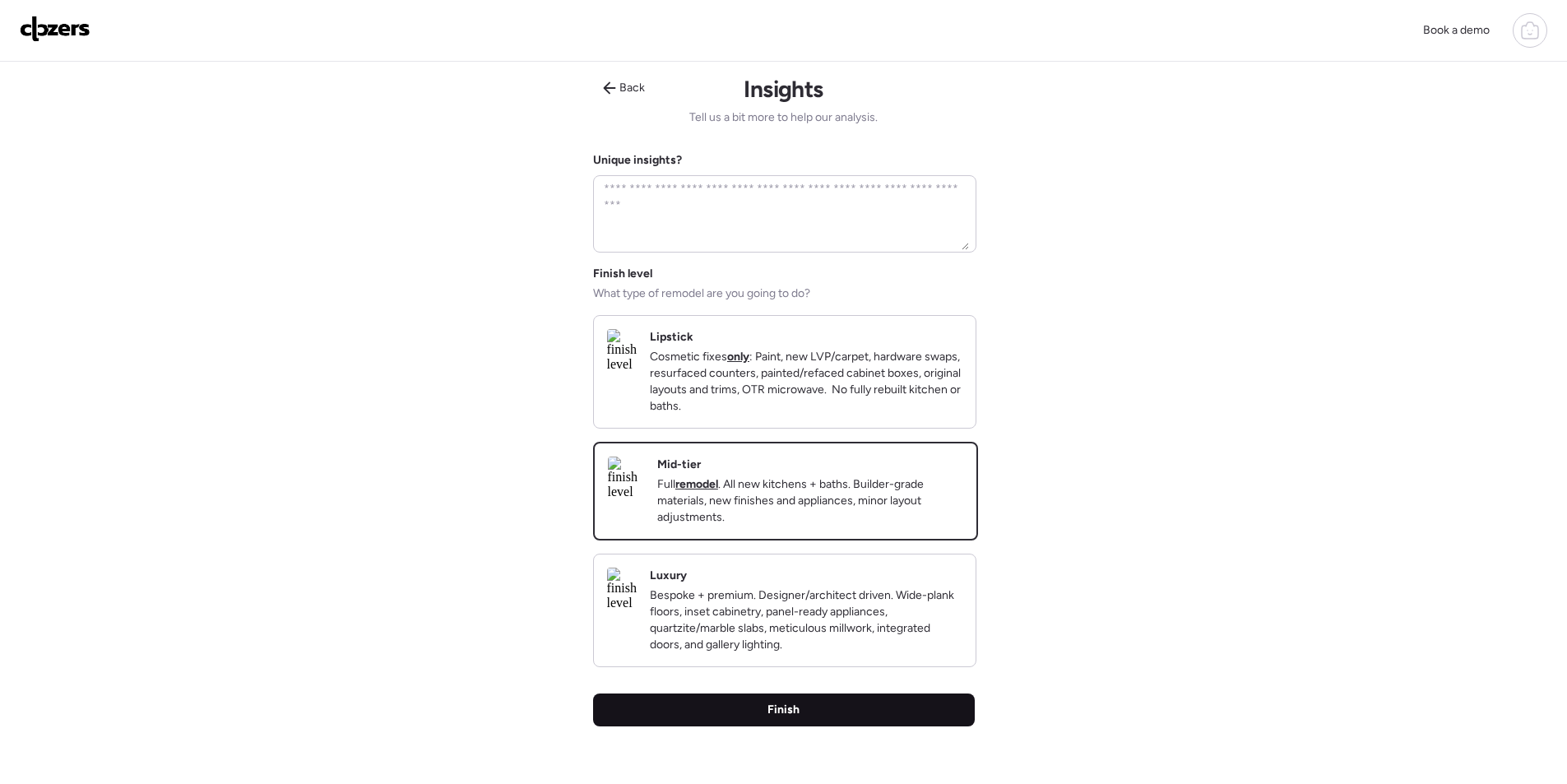
click at [810, 718] on div "Finish" at bounding box center [784, 709] width 382 height 33
